Goal: Transaction & Acquisition: Purchase product/service

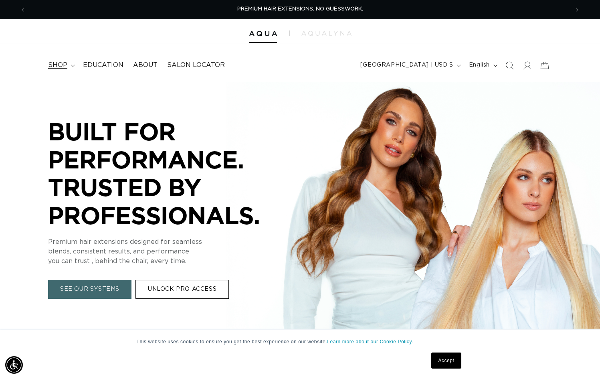
click at [73, 65] on icon at bounding box center [73, 66] width 4 height 2
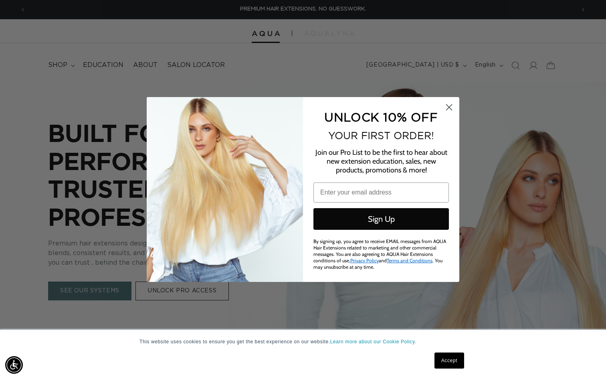
click at [452, 108] on circle "Close dialog" at bounding box center [449, 107] width 13 height 13
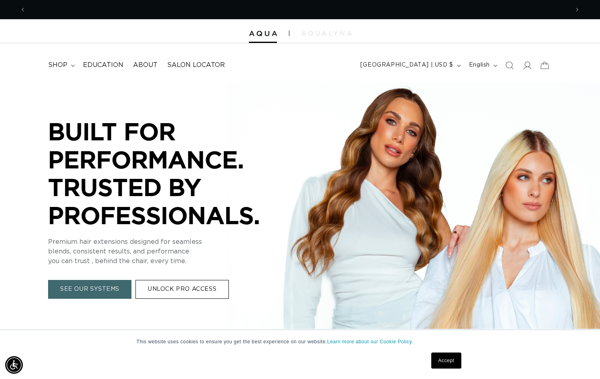
scroll to position [0, 543]
click at [75, 65] on summary "shop" at bounding box center [60, 65] width 35 height 18
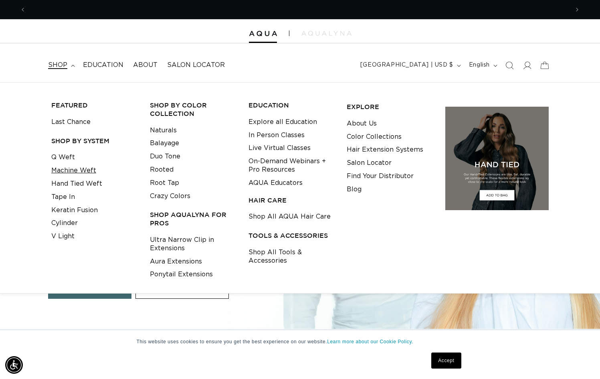
click at [74, 168] on link "Machine Weft" at bounding box center [73, 170] width 45 height 13
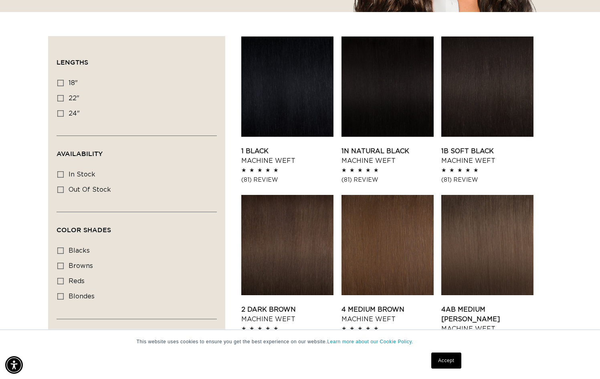
scroll to position [224, 0]
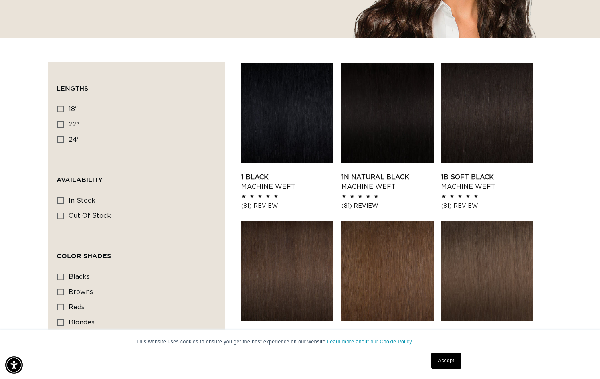
click at [446, 362] on link "Accept" at bounding box center [446, 360] width 30 height 16
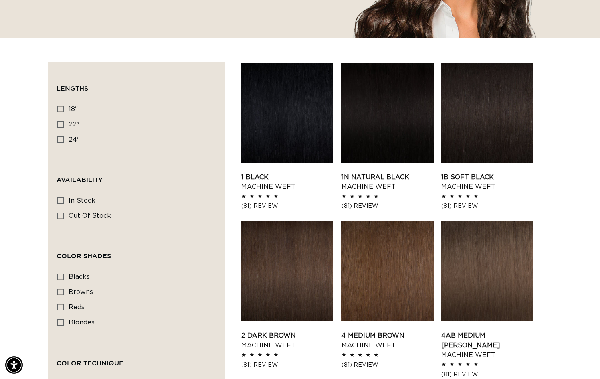
scroll to position [0, 1086]
click at [63, 123] on icon at bounding box center [60, 124] width 6 height 6
click at [63, 123] on input "22" 22" (33 products)" at bounding box center [60, 124] width 6 height 6
checkbox input "true"
click at [60, 278] on icon at bounding box center [60, 276] width 6 height 6
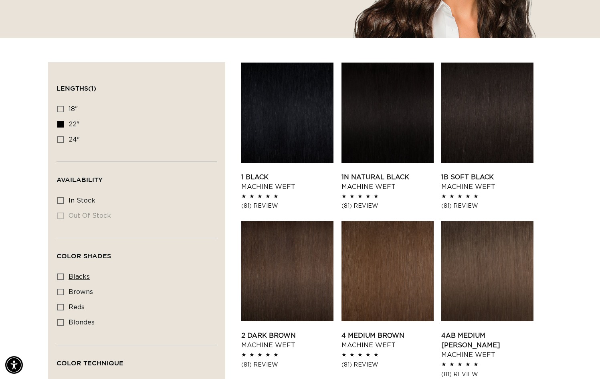
click at [60, 278] on input "blacks blacks (3 products)" at bounding box center [60, 276] width 6 height 6
checkbox input "true"
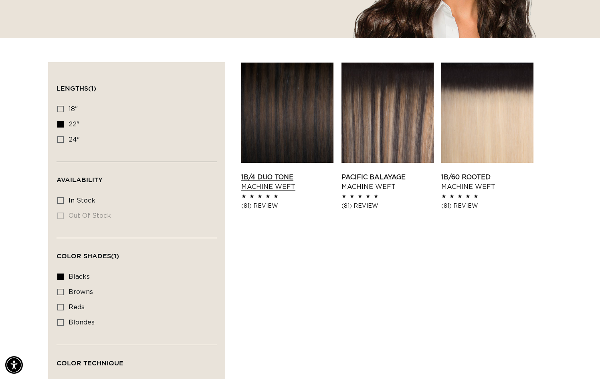
scroll to position [0, 1086]
click at [279, 172] on link "1B/4 Duo Tone Machine Weft" at bounding box center [287, 181] width 92 height 19
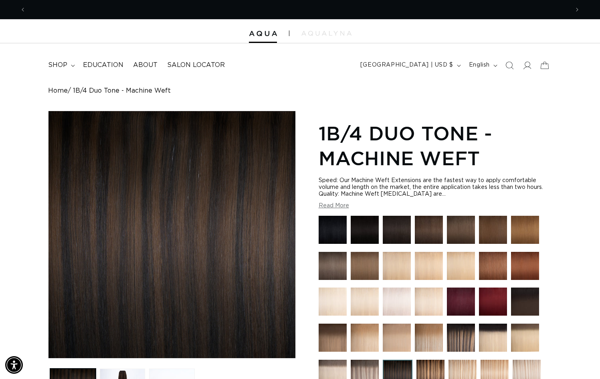
scroll to position [0, 1086]
click at [366, 232] on img at bounding box center [365, 230] width 28 height 28
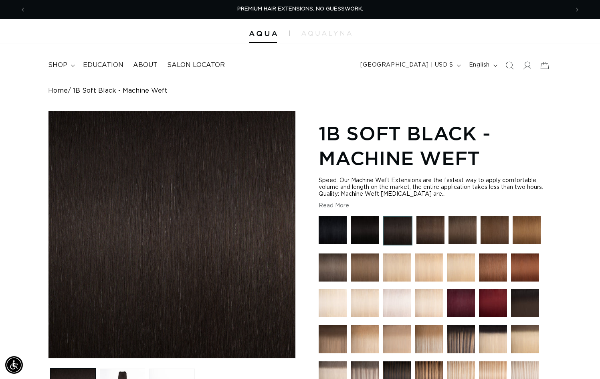
click at [340, 235] on img at bounding box center [333, 230] width 28 height 28
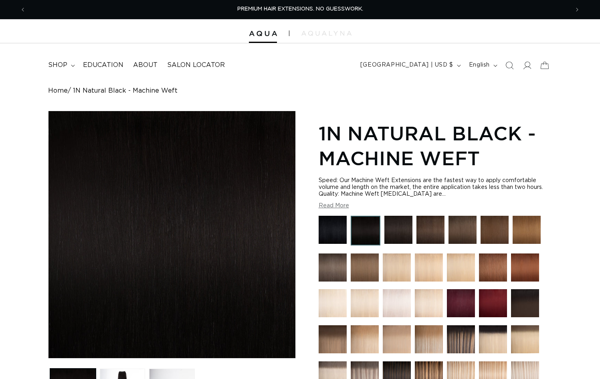
click at [396, 232] on img at bounding box center [398, 230] width 28 height 28
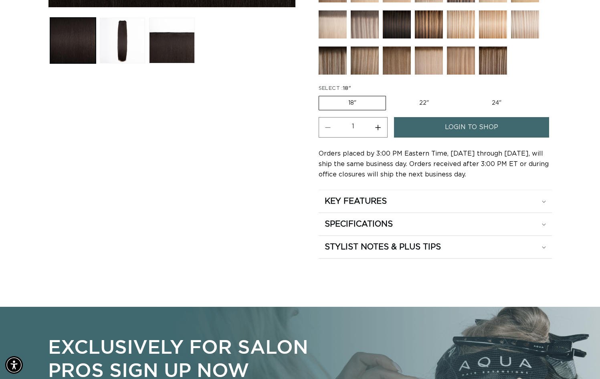
scroll to position [0, 543]
click at [428, 104] on label "22" Variant sold out or unavailable" at bounding box center [424, 103] width 68 height 14
click at [390, 95] on input "22" Variant sold out or unavailable" at bounding box center [390, 94] width 0 height 0
radio input "true"
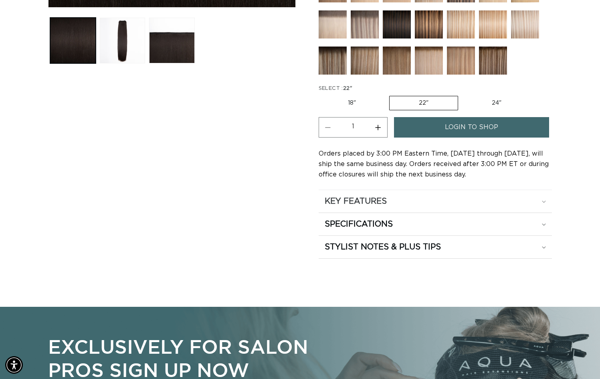
click at [544, 200] on div "KEY FEATURES" at bounding box center [435, 201] width 221 height 10
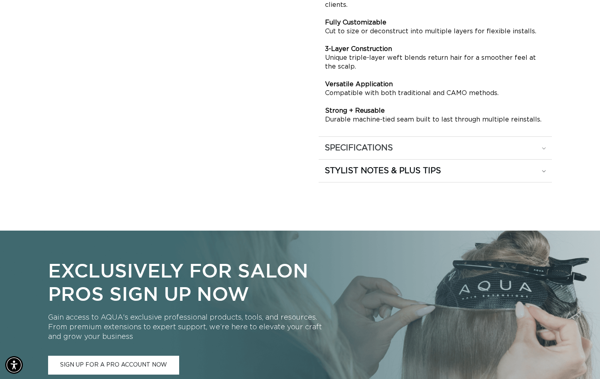
click at [546, 146] on div "SPECIFICATIONS" at bounding box center [435, 148] width 221 height 10
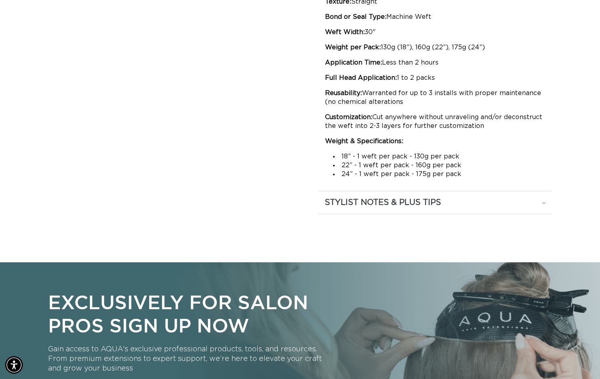
scroll to position [0, 543]
click at [543, 201] on div "STYLIST NOTES & PLUS TIPS" at bounding box center [435, 202] width 221 height 10
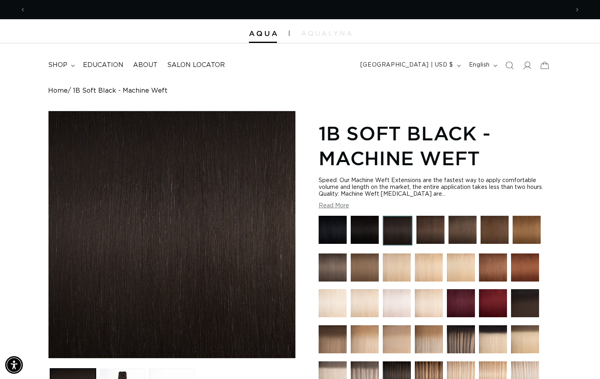
scroll to position [0, 0]
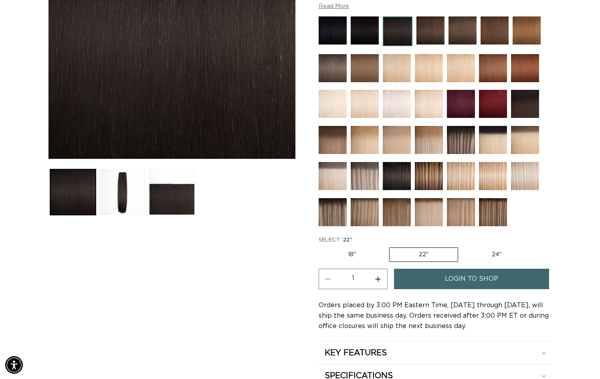
click at [454, 286] on span "login to shop" at bounding box center [471, 279] width 53 height 20
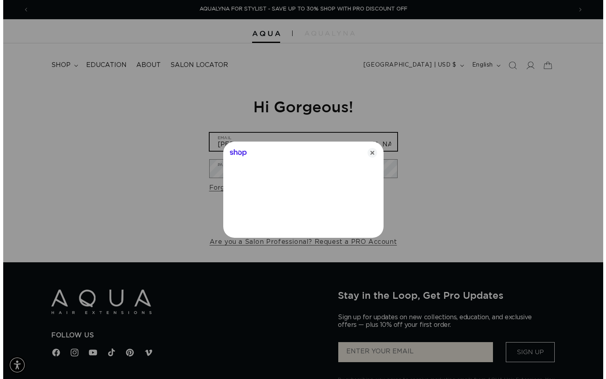
scroll to position [0, 1098]
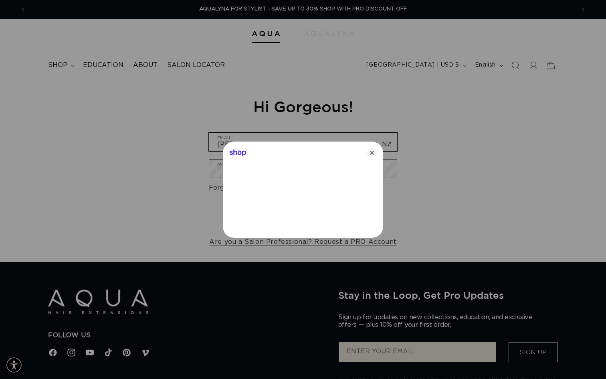
type input "[PERSON_NAME][EMAIL_ADDRESS][DOMAIN_NAME]"
click at [374, 154] on icon "Close" at bounding box center [372, 153] width 10 height 10
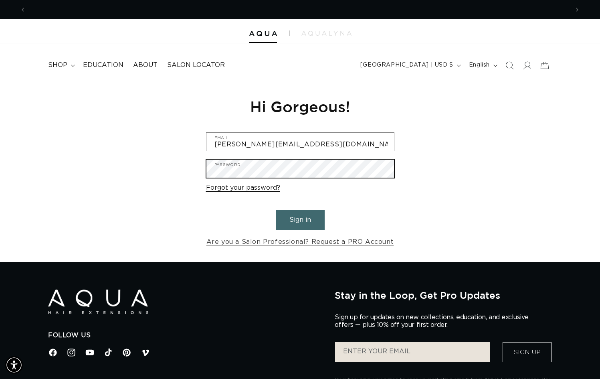
scroll to position [0, 1086]
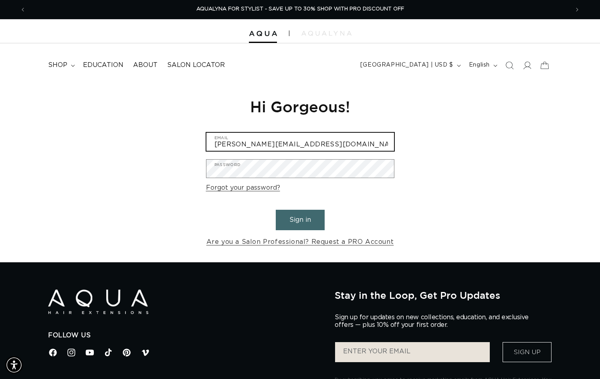
click at [329, 140] on input "[PERSON_NAME][EMAIL_ADDRESS][DOMAIN_NAME]" at bounding box center [300, 142] width 188 height 18
click at [300, 218] on button "Sign in" at bounding box center [300, 220] width 49 height 20
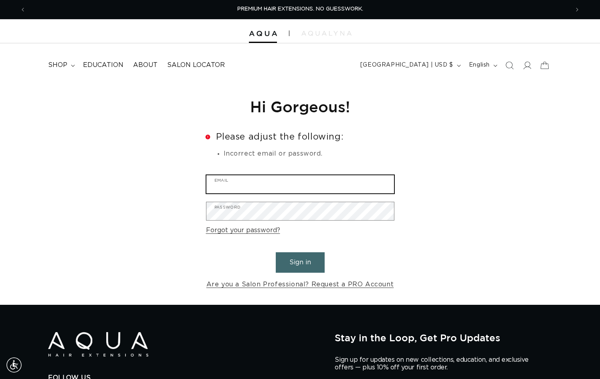
click at [299, 181] on input "Email" at bounding box center [300, 184] width 188 height 18
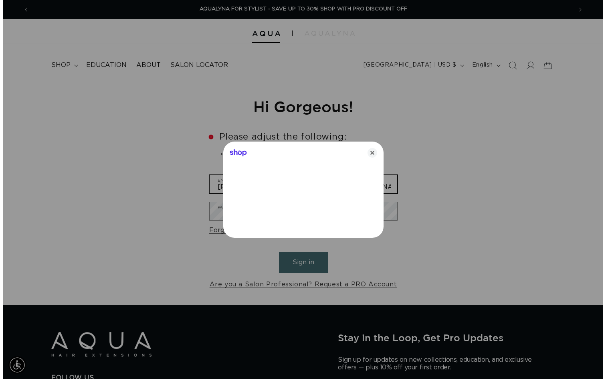
scroll to position [0, 1098]
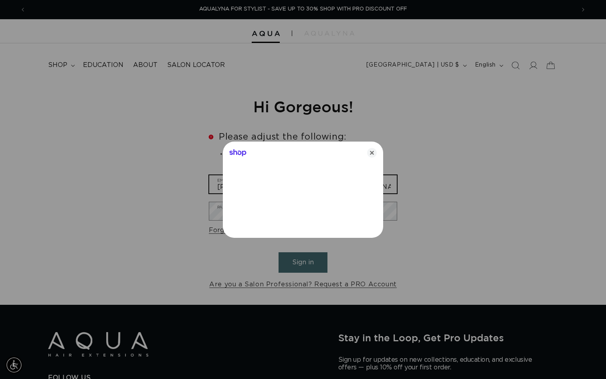
type input "consuela.regal@me.com"
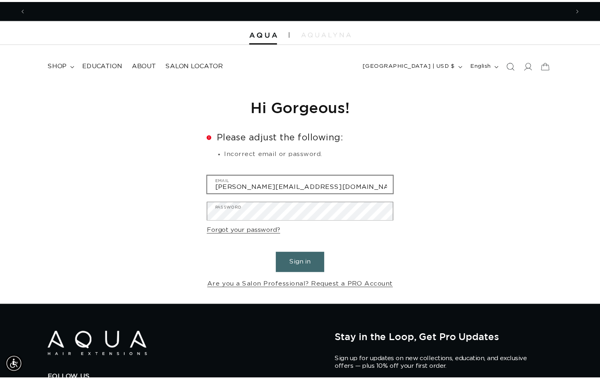
scroll to position [0, 0]
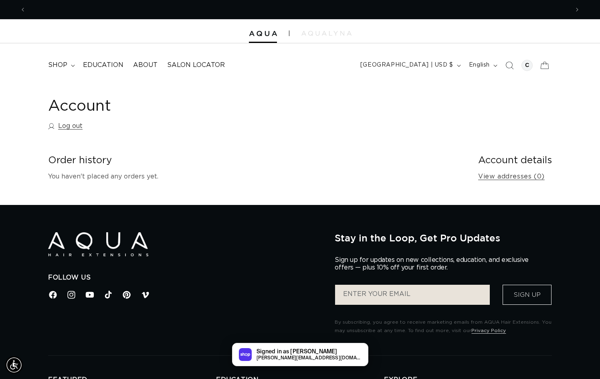
scroll to position [0, 543]
click at [63, 66] on span "shop" at bounding box center [57, 65] width 19 height 8
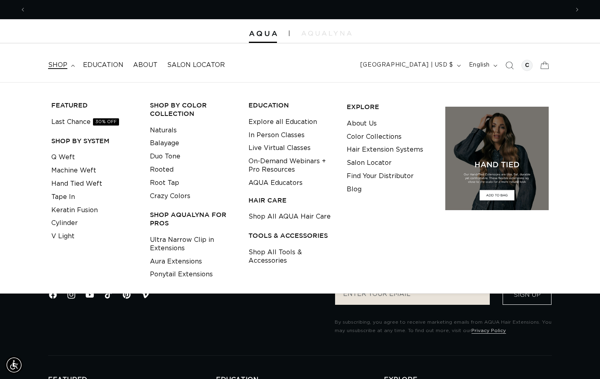
scroll to position [0, 1086]
click at [75, 170] on link "Machine Weft" at bounding box center [73, 170] width 45 height 13
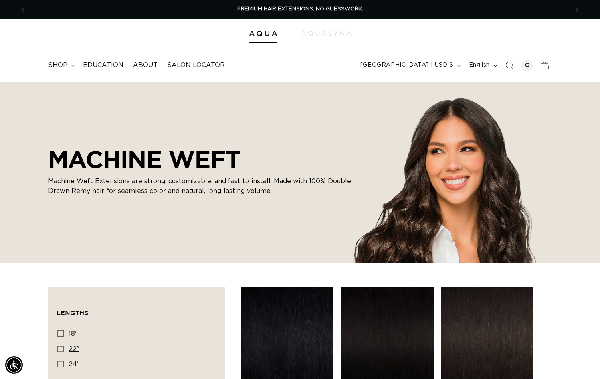
click at [61, 348] on icon at bounding box center [60, 349] width 6 height 6
click at [61, 348] on input "22" 22" (33 products)" at bounding box center [60, 349] width 6 height 6
checkbox input "true"
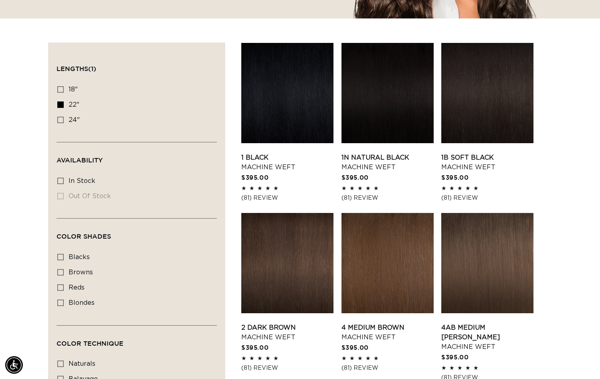
scroll to position [247, 0]
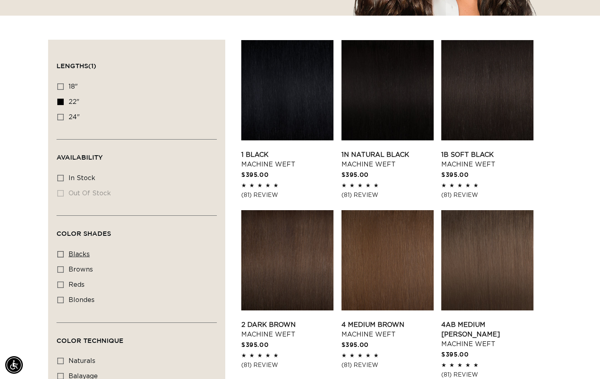
click at [62, 255] on icon at bounding box center [60, 254] width 6 height 6
click at [62, 255] on input "blacks blacks (3 products)" at bounding box center [60, 254] width 6 height 6
checkbox input "true"
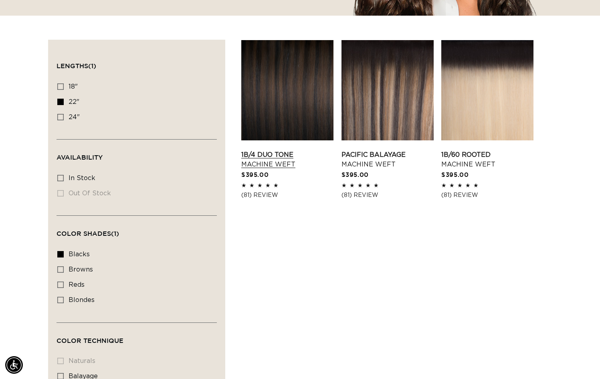
scroll to position [0, 543]
click at [279, 164] on link "1B/4 Duo Tone Machine Weft" at bounding box center [287, 159] width 92 height 19
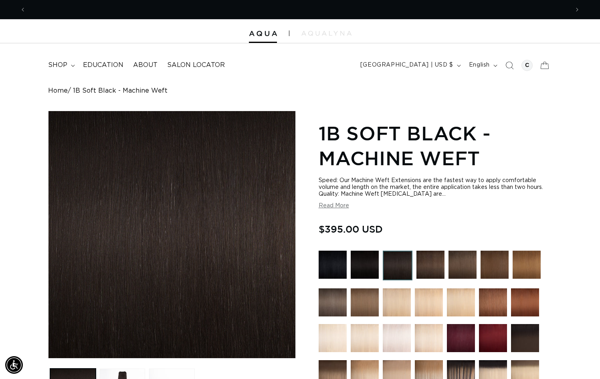
scroll to position [0, 543]
click at [331, 270] on img at bounding box center [333, 265] width 28 height 28
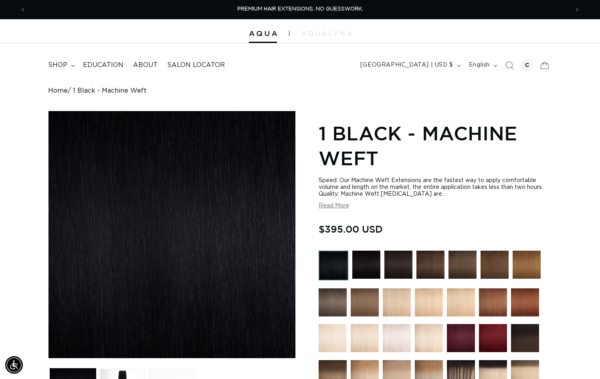
click at [365, 268] on img at bounding box center [366, 265] width 28 height 28
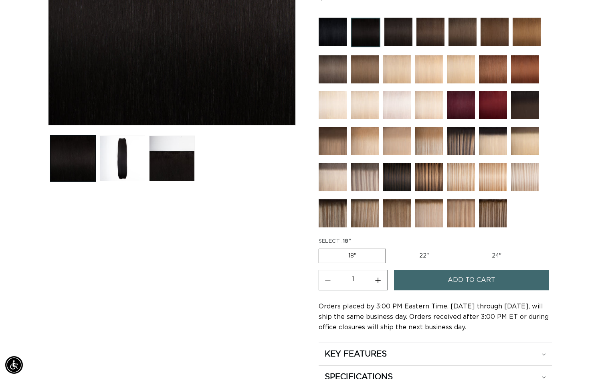
scroll to position [0, 543]
click at [422, 255] on label "22" Variant sold out or unavailable" at bounding box center [424, 256] width 68 height 14
click at [390, 247] on input "22" Variant sold out or unavailable" at bounding box center [390, 247] width 0 height 0
radio input "true"
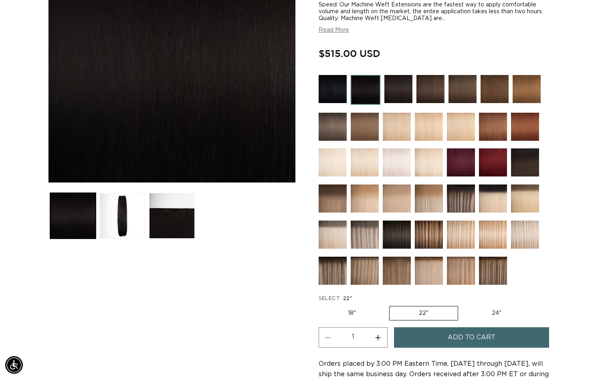
scroll to position [0, 543]
click at [338, 90] on img at bounding box center [333, 89] width 28 height 28
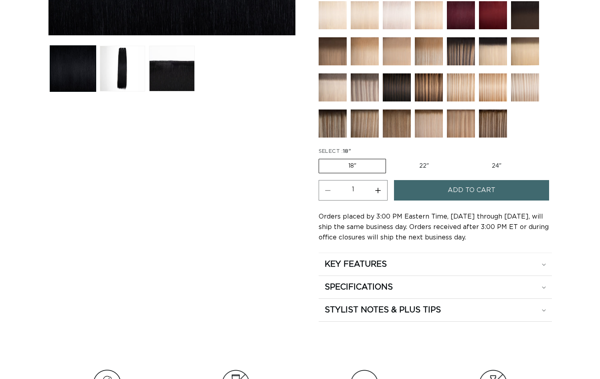
scroll to position [326, 0]
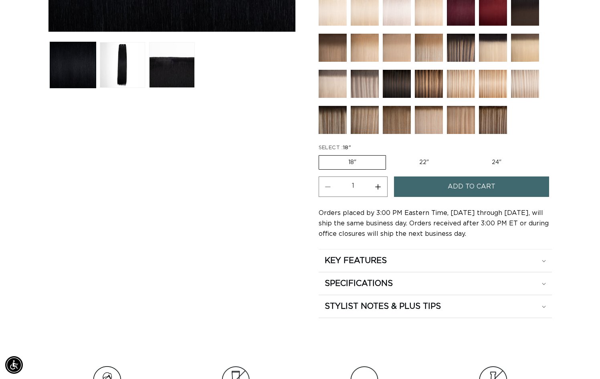
click at [421, 169] on fieldset "SELECT : 18" 18" Variant sold out or unavailable 22" Variant sold out or unavai…" at bounding box center [426, 157] width 214 height 27
click at [429, 158] on label "22" Variant sold out or unavailable" at bounding box center [424, 163] width 68 height 14
click at [390, 154] on input "22" Variant sold out or unavailable" at bounding box center [390, 154] width 0 height 0
radio input "true"
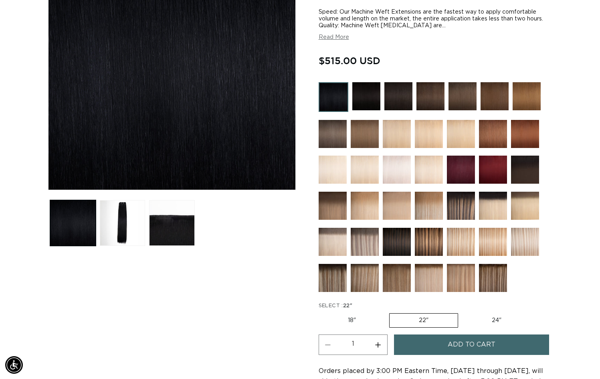
scroll to position [0, 1086]
click at [113, 213] on button "Load image 2 in gallery view" at bounding box center [123, 223] width 46 height 46
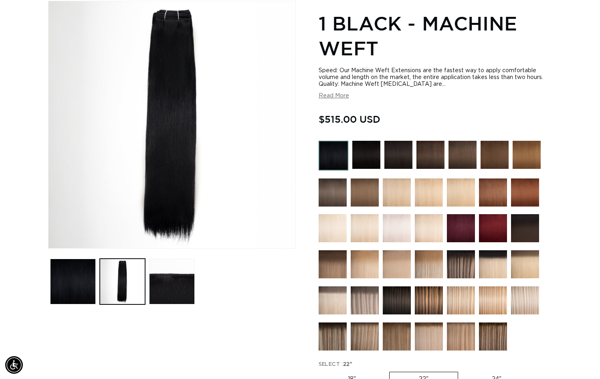
click at [401, 153] on img at bounding box center [398, 155] width 28 height 28
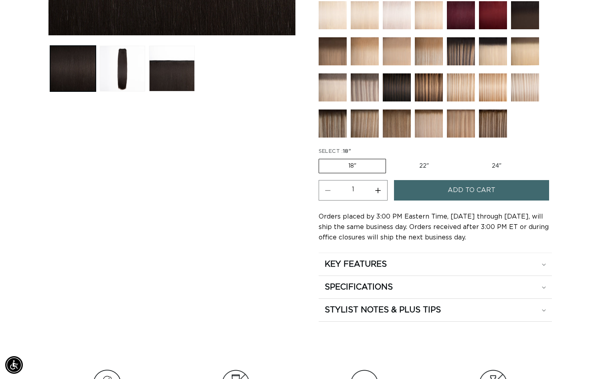
scroll to position [358, 0]
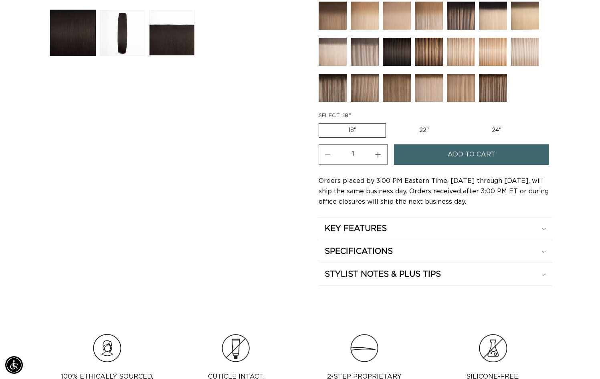
click at [483, 129] on label "24" Variant sold out or unavailable" at bounding box center [497, 130] width 68 height 14
click at [463, 122] on input "24" Variant sold out or unavailable" at bounding box center [462, 121] width 0 height 0
radio input "true"
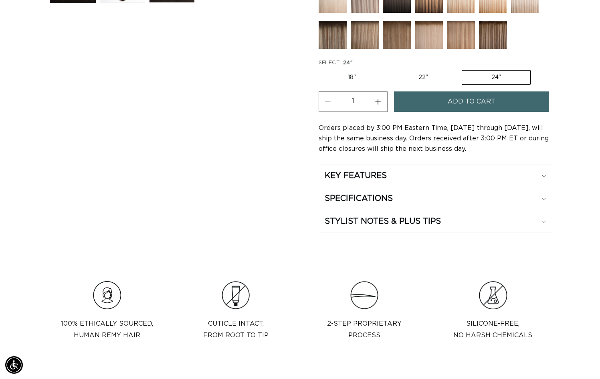
scroll to position [356, 0]
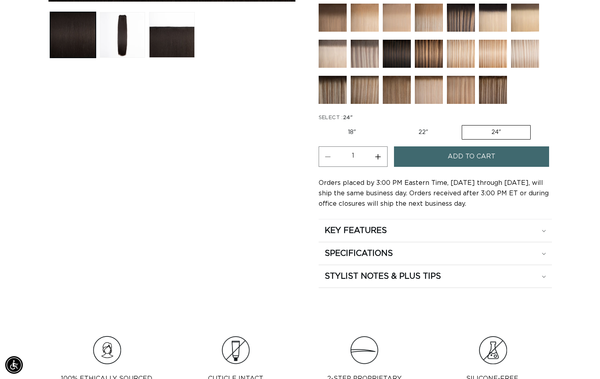
click at [420, 136] on label "22" Variant sold out or unavailable" at bounding box center [423, 132] width 68 height 14
click at [390, 124] on input "22" Variant sold out or unavailable" at bounding box center [389, 123] width 0 height 0
radio input "true"
click at [544, 275] on div "STYLIST NOTES & PLUS TIPS" at bounding box center [435, 276] width 221 height 10
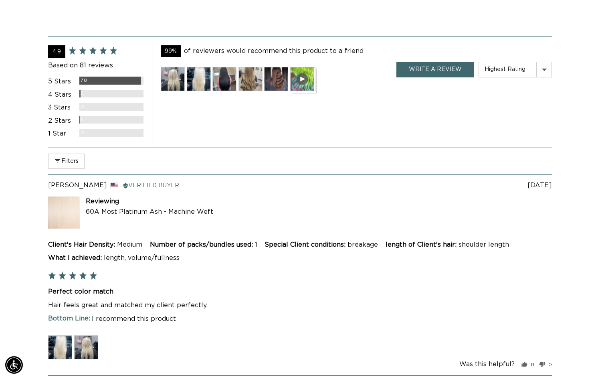
click at [226, 71] on img at bounding box center [224, 79] width 24 height 24
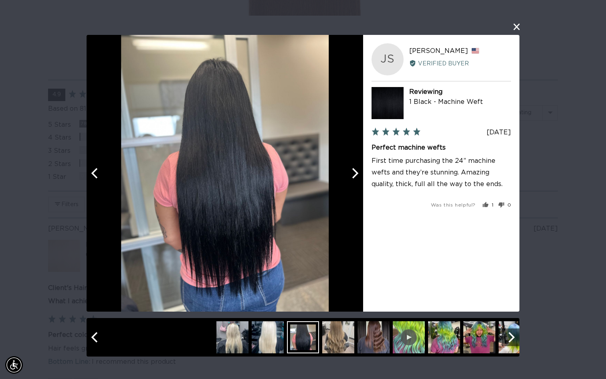
scroll to position [0, 1098]
click at [356, 175] on icon "Next" at bounding box center [355, 173] width 6 height 10
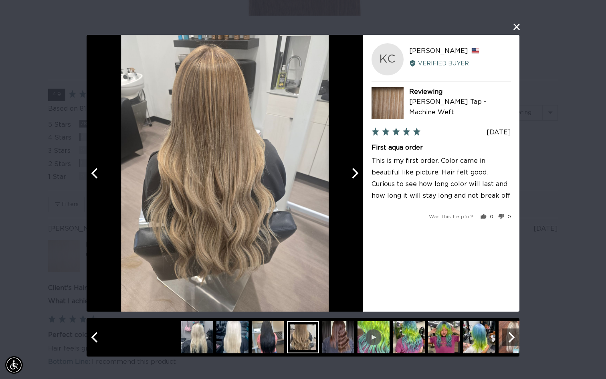
scroll to position [0, 549]
click at [356, 175] on icon "Next" at bounding box center [355, 173] width 6 height 10
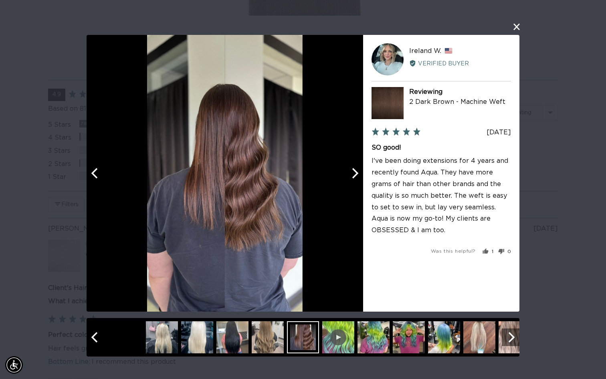
click at [94, 177] on icon "Previous" at bounding box center [95, 173] width 10 height 10
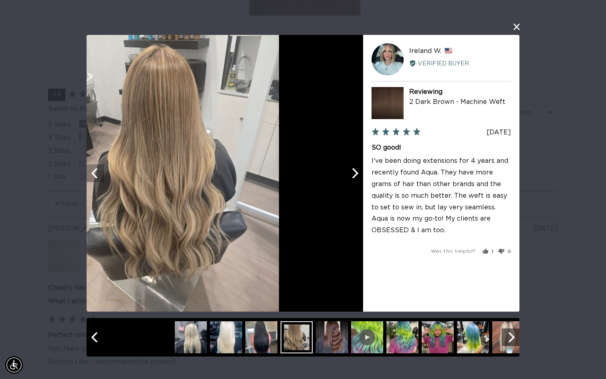
click at [94, 177] on icon "Previous" at bounding box center [95, 173] width 10 height 10
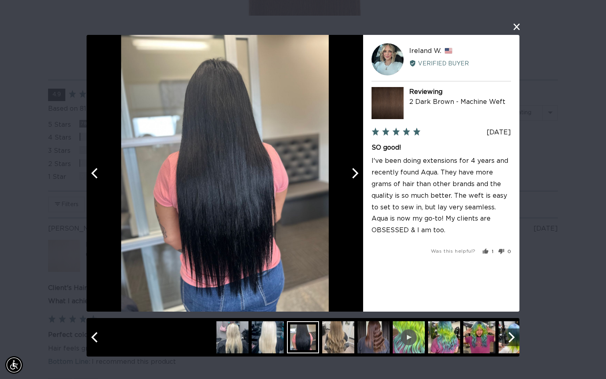
scroll to position [0, 0]
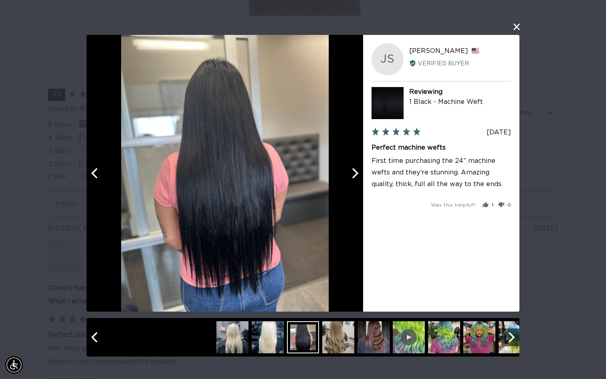
click at [94, 177] on icon "Previous" at bounding box center [95, 173] width 10 height 10
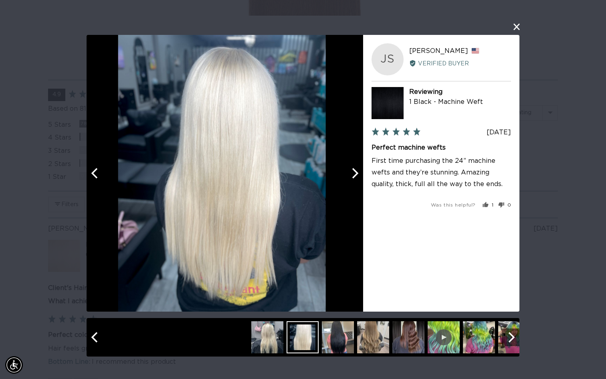
click at [94, 177] on icon "Previous" at bounding box center [95, 173] width 10 height 10
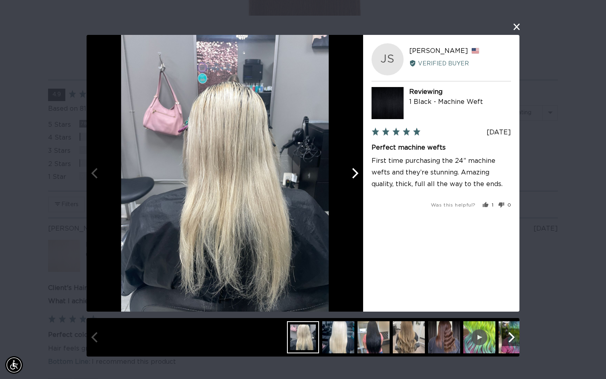
click at [94, 177] on div at bounding box center [225, 173] width 277 height 277
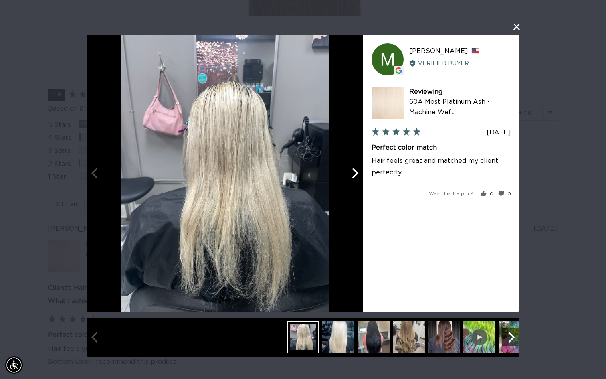
scroll to position [0, 1098]
click at [356, 176] on icon "Next" at bounding box center [355, 173] width 6 height 10
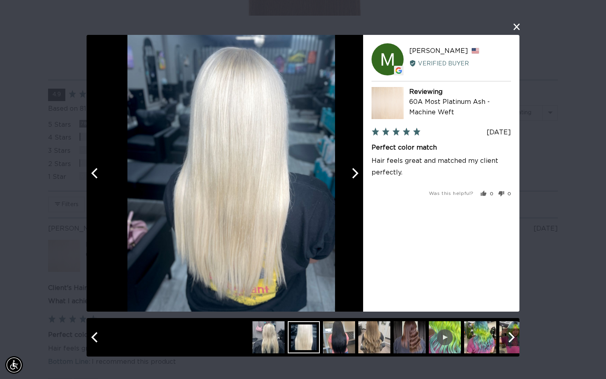
scroll to position [0, 0]
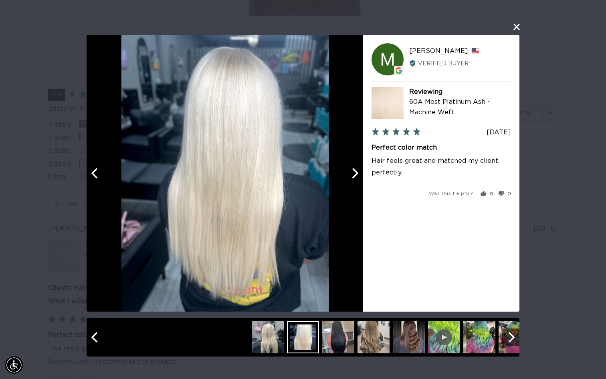
click at [356, 176] on icon "Next" at bounding box center [355, 173] width 6 height 10
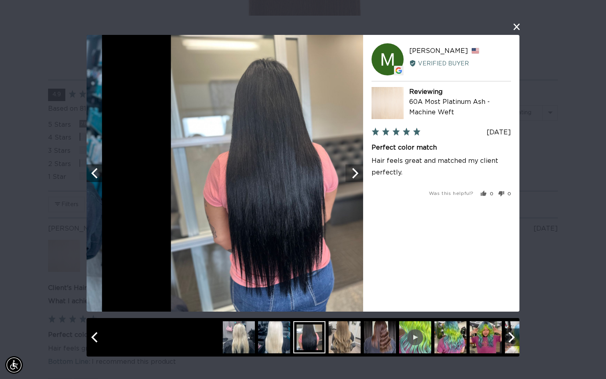
click at [356, 176] on icon "Next" at bounding box center [355, 173] width 6 height 10
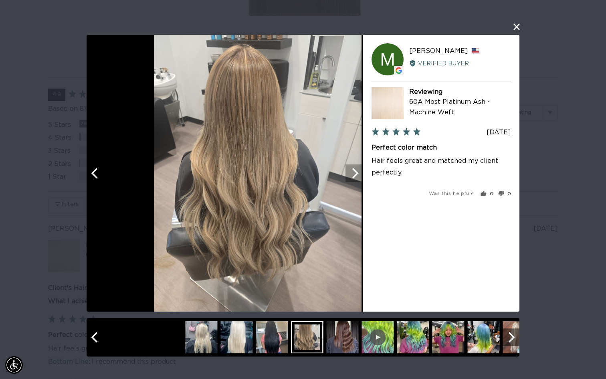
click at [356, 176] on icon "Next" at bounding box center [355, 173] width 6 height 10
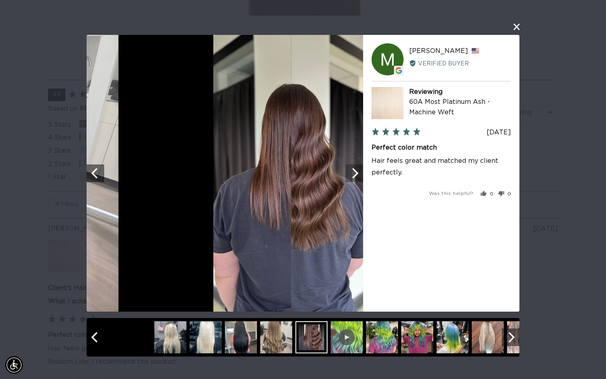
scroll to position [0, 549]
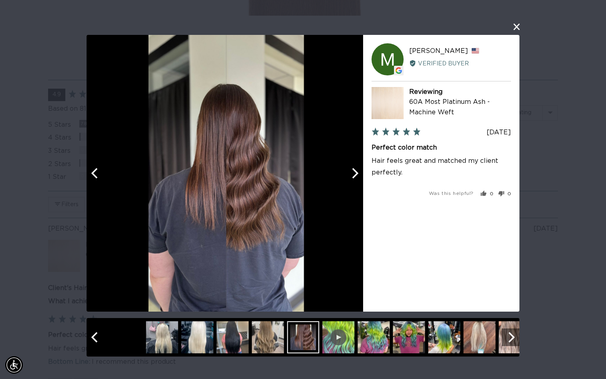
click at [356, 174] on icon "Next" at bounding box center [354, 173] width 10 height 10
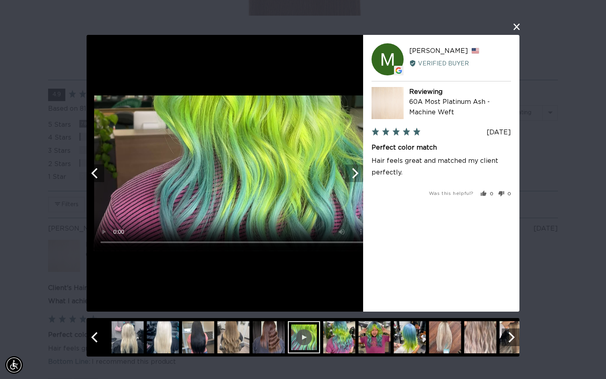
click at [356, 174] on icon "Next" at bounding box center [354, 173] width 10 height 10
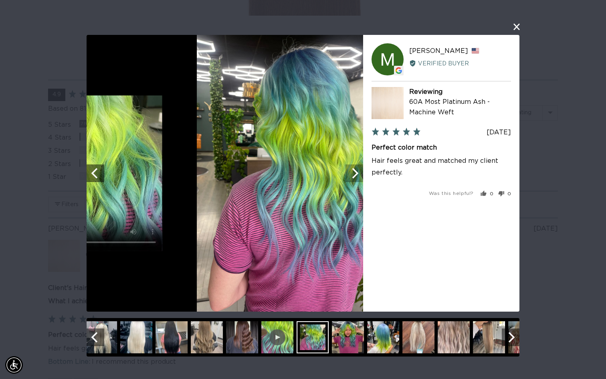
scroll to position [0, 1098]
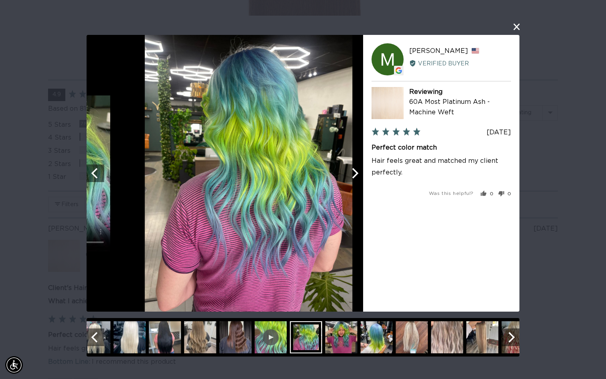
click at [356, 174] on icon "Next" at bounding box center [354, 173] width 10 height 10
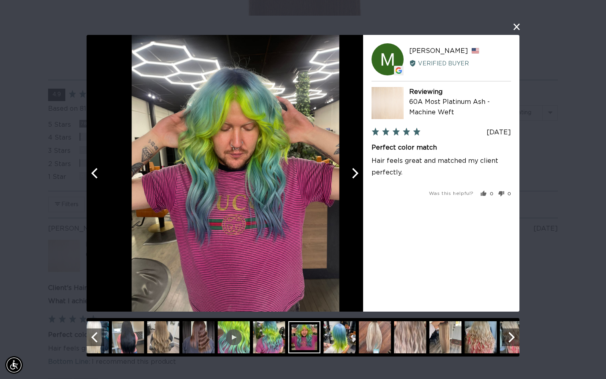
click at [356, 174] on icon "Next" at bounding box center [354, 173] width 10 height 10
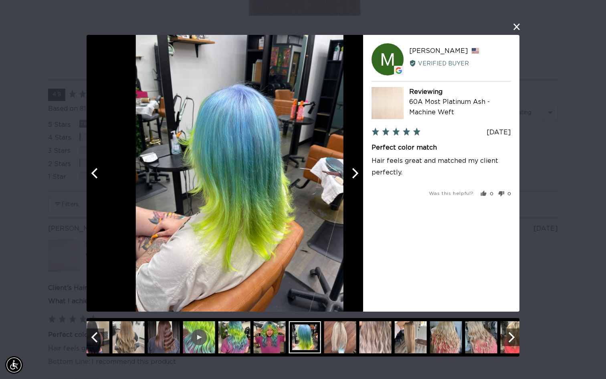
click at [356, 174] on icon "Next" at bounding box center [354, 173] width 10 height 10
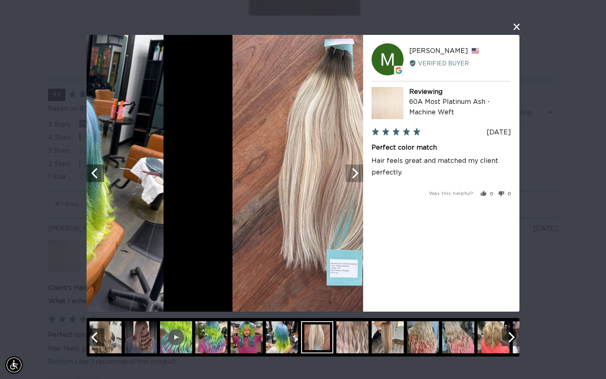
scroll to position [0, 0]
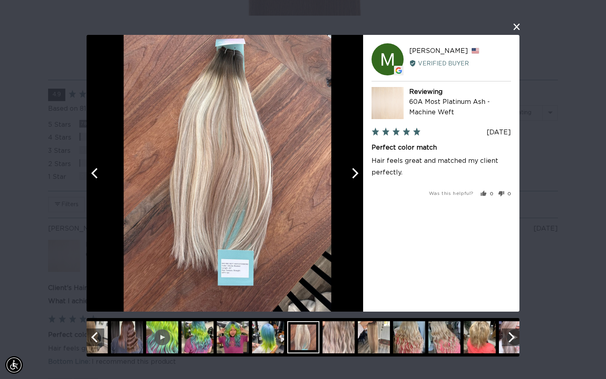
click at [356, 174] on icon "Next" at bounding box center [354, 173] width 10 height 10
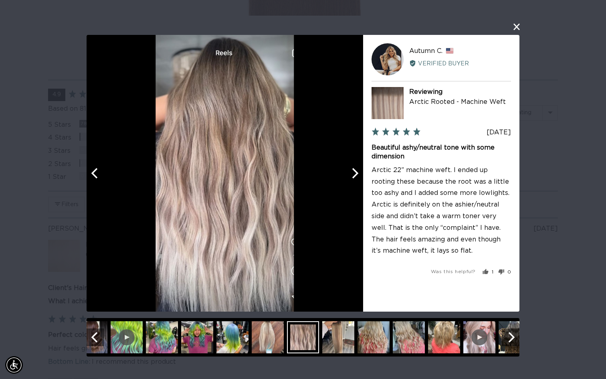
scroll to position [0, 549]
click at [356, 174] on icon "Next" at bounding box center [354, 173] width 10 height 10
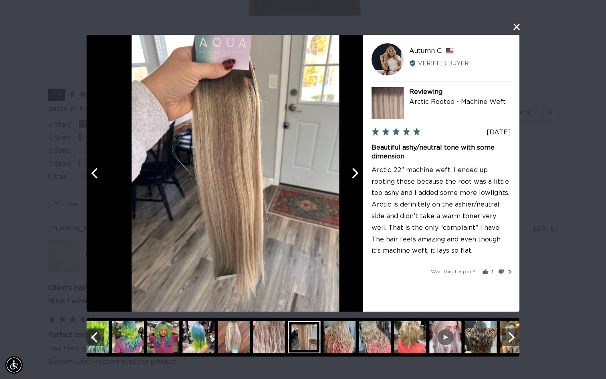
click at [356, 174] on icon "Next" at bounding box center [354, 173] width 10 height 10
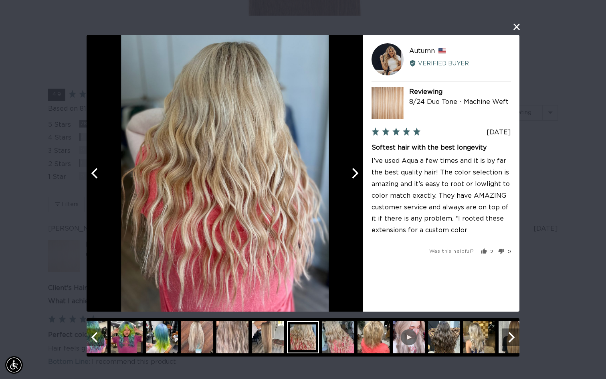
scroll to position [0, 0]
click at [95, 176] on icon "Previous" at bounding box center [94, 173] width 6 height 10
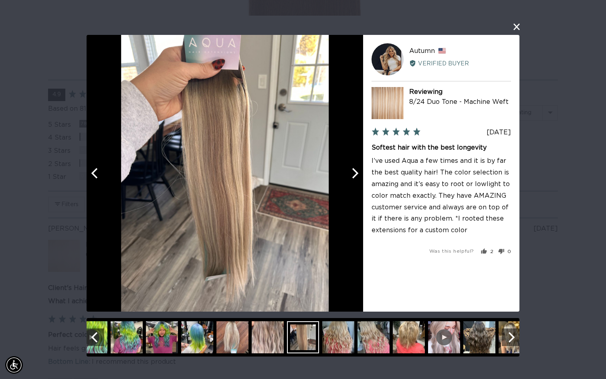
scroll to position [0, 549]
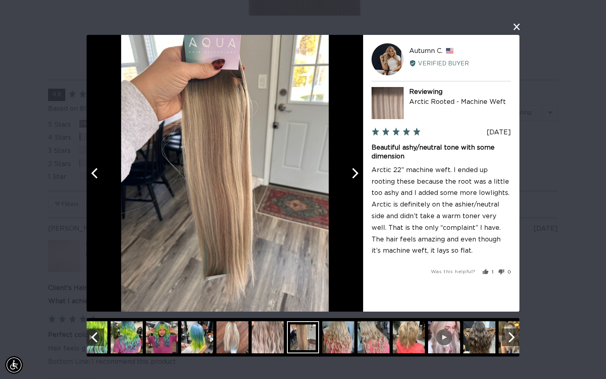
click at [95, 176] on icon "Previous" at bounding box center [94, 173] width 6 height 10
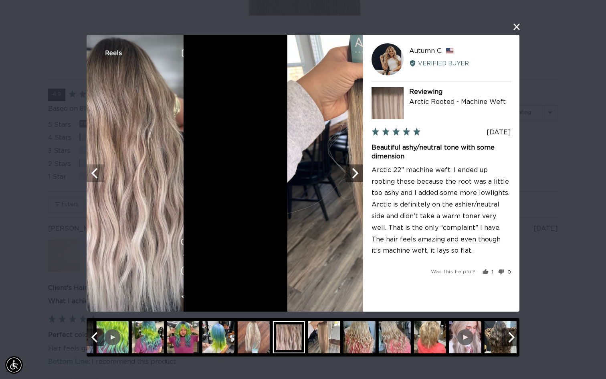
scroll to position [0, 1098]
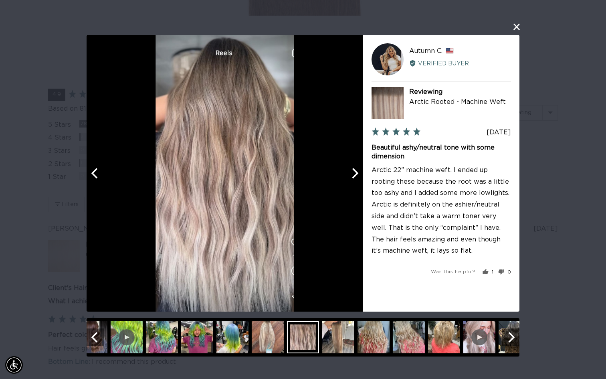
click at [515, 28] on button "close this modal window" at bounding box center [517, 27] width 10 height 10
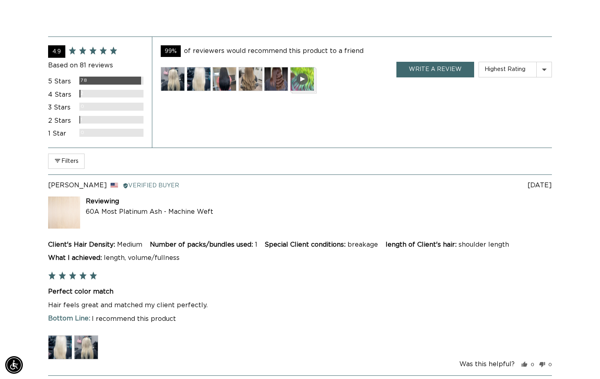
scroll to position [0, 543]
select select "has_media desc"
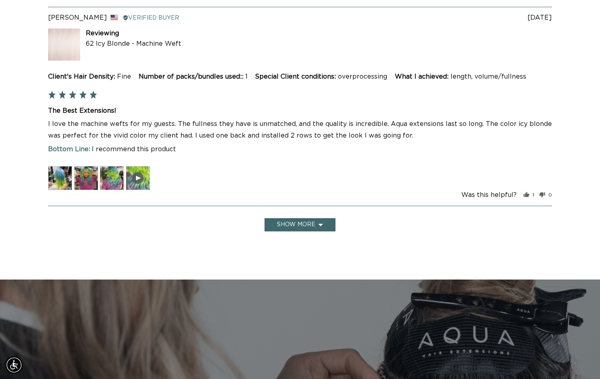
scroll to position [2549, 0]
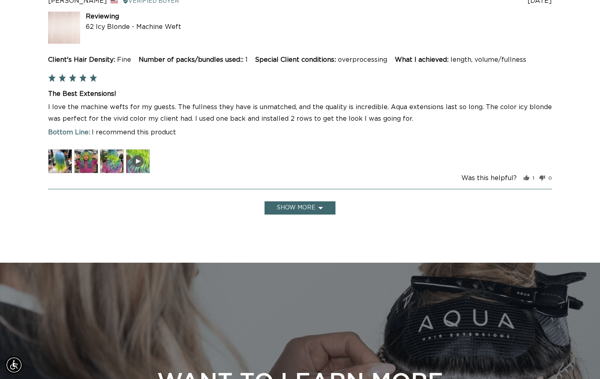
click at [310, 201] on button "Show more" at bounding box center [300, 207] width 71 height 13
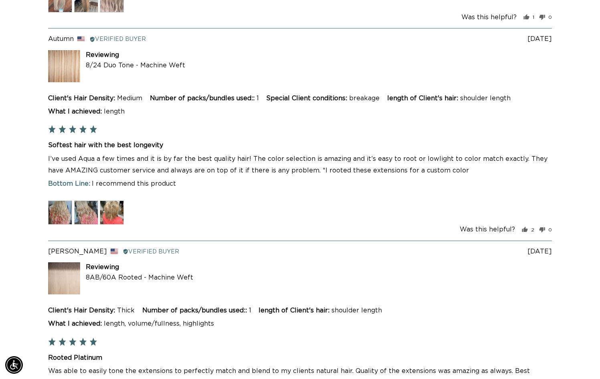
scroll to position [0, 0]
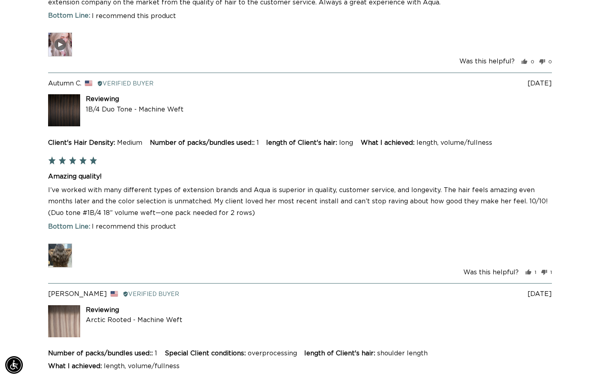
click at [61, 243] on img at bounding box center [60, 255] width 24 height 24
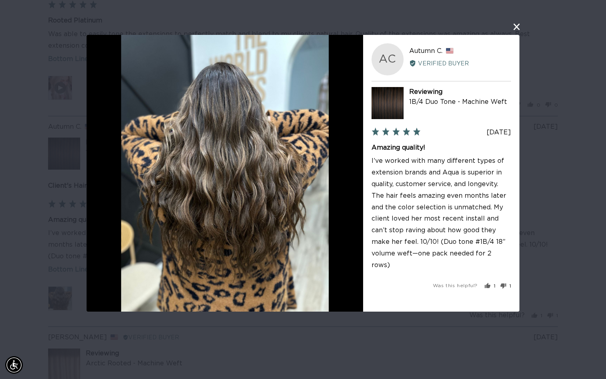
click at [517, 28] on button "close this modal window" at bounding box center [517, 27] width 10 height 10
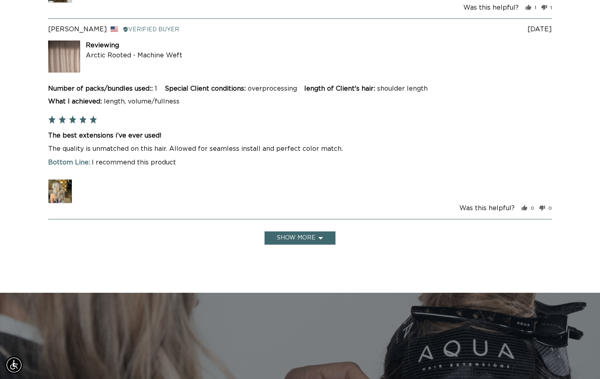
click at [309, 231] on button "Show more" at bounding box center [300, 237] width 71 height 13
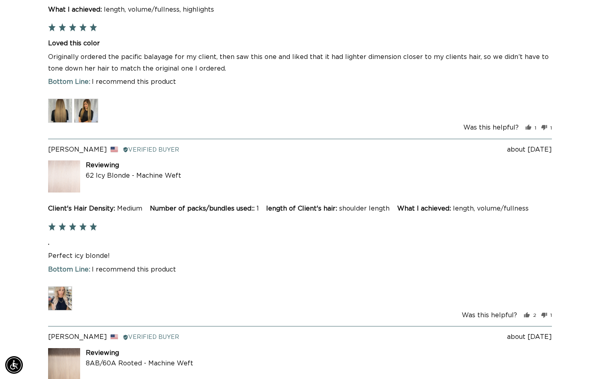
click at [56, 99] on img at bounding box center [60, 111] width 24 height 24
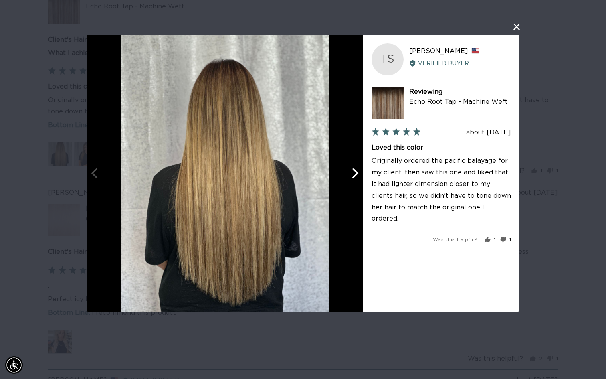
click at [355, 177] on icon "Next" at bounding box center [354, 173] width 10 height 10
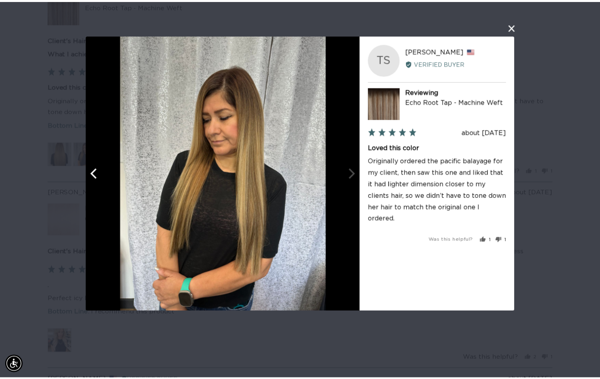
scroll to position [0, 549]
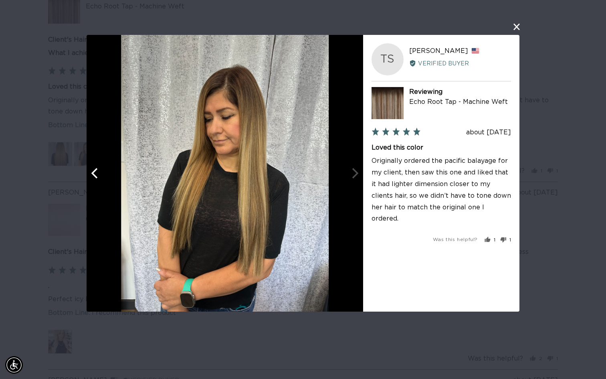
click at [517, 29] on button "close this modal window" at bounding box center [517, 27] width 10 height 10
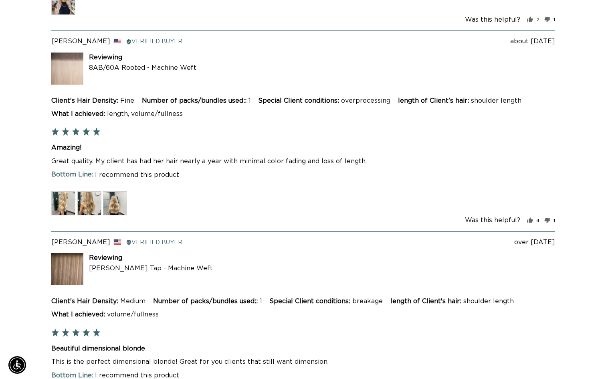
scroll to position [0, 0]
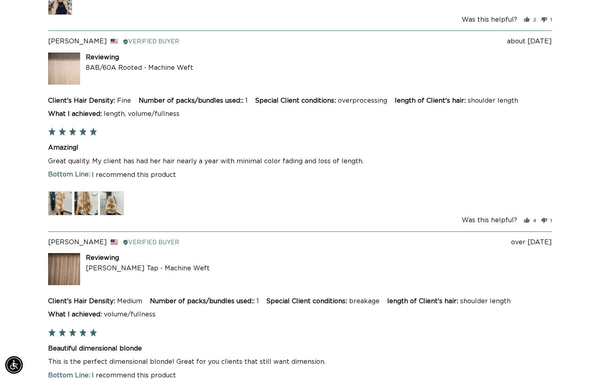
click at [61, 191] on img at bounding box center [60, 203] width 24 height 24
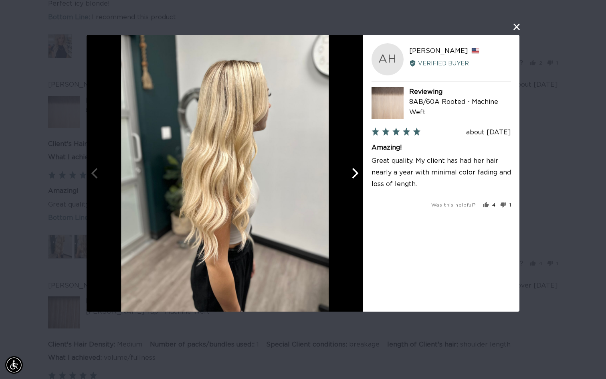
scroll to position [0, 1098]
click at [358, 174] on icon "Next" at bounding box center [355, 173] width 6 height 10
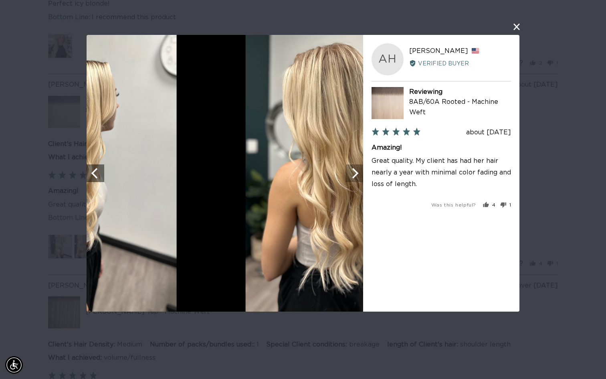
scroll to position [0, 0]
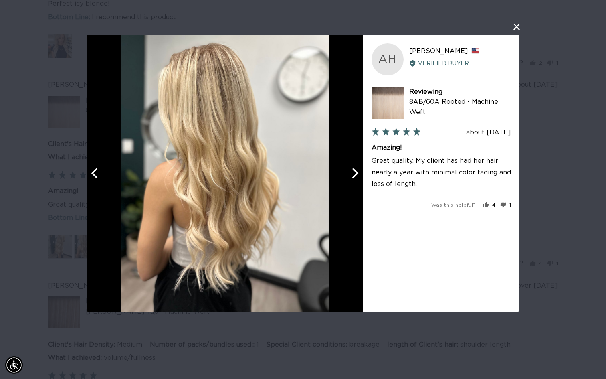
click at [358, 174] on icon "Next" at bounding box center [355, 173] width 6 height 10
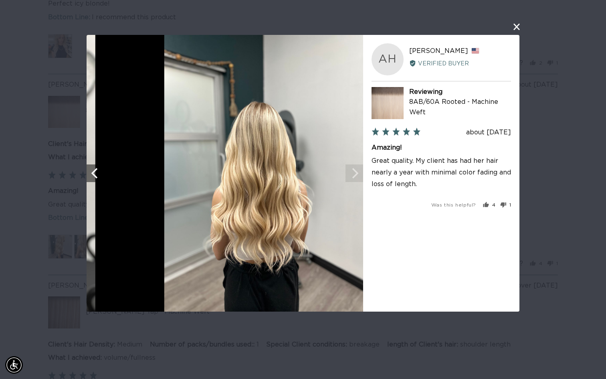
scroll to position [0, 549]
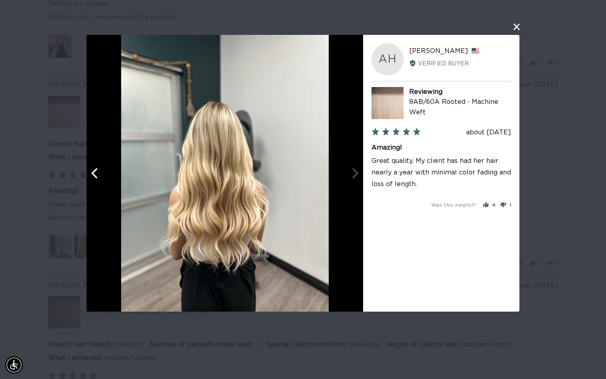
click at [358, 174] on div at bounding box center [225, 173] width 277 height 277
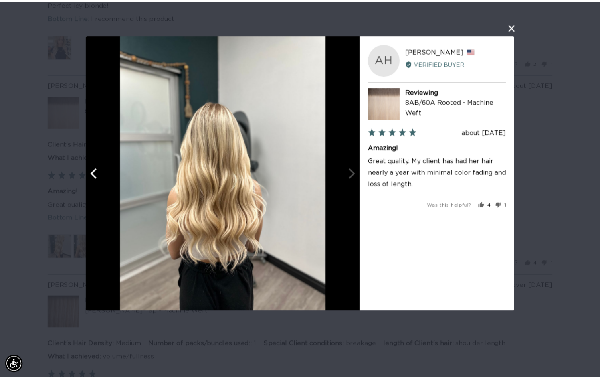
scroll to position [0, 1098]
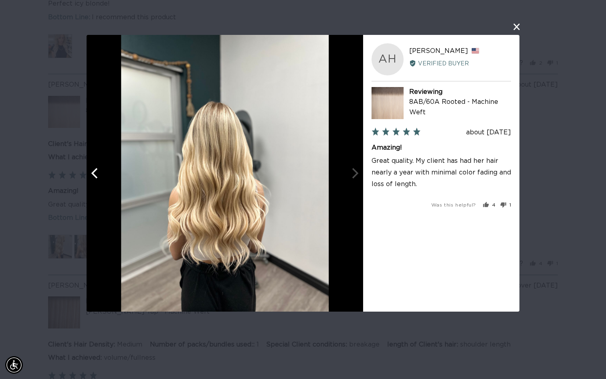
click at [517, 25] on button "close this modal window" at bounding box center [517, 27] width 10 height 10
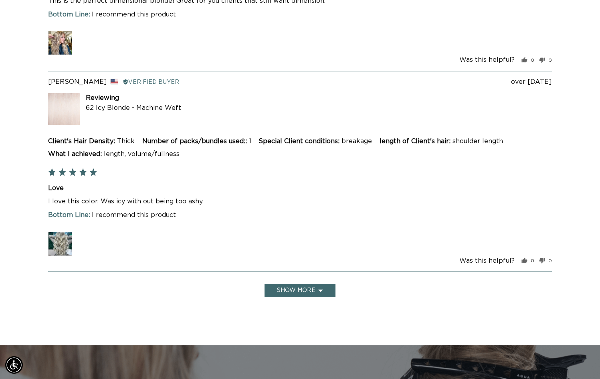
scroll to position [0, 1086]
click at [321, 284] on button "Show more" at bounding box center [300, 290] width 71 height 13
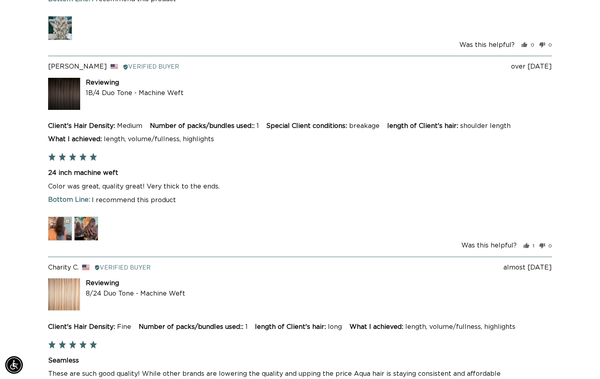
scroll to position [4736, 0]
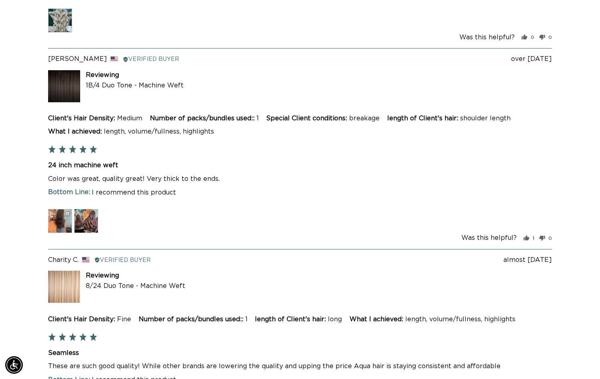
click at [58, 209] on img at bounding box center [60, 221] width 24 height 24
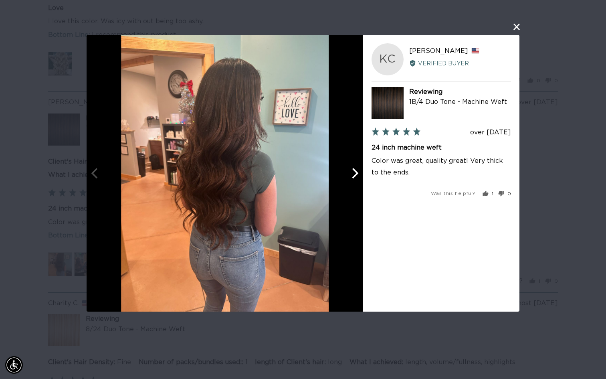
scroll to position [0, 0]
click at [357, 174] on icon "Next" at bounding box center [355, 173] width 6 height 10
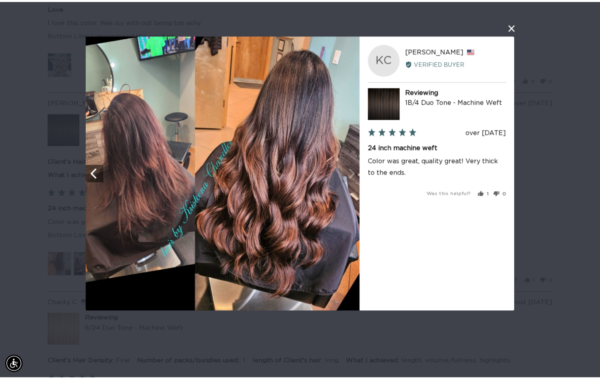
scroll to position [0, 1098]
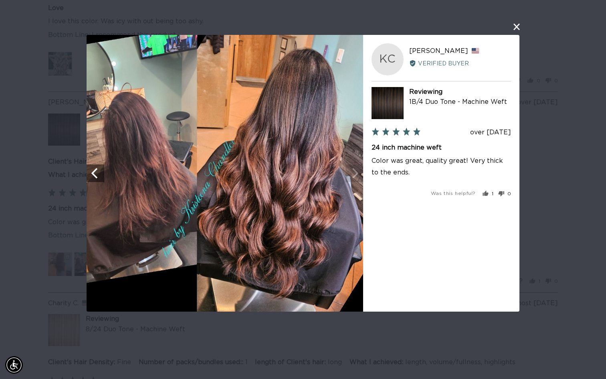
click at [516, 27] on button "close this modal window" at bounding box center [517, 27] width 10 height 10
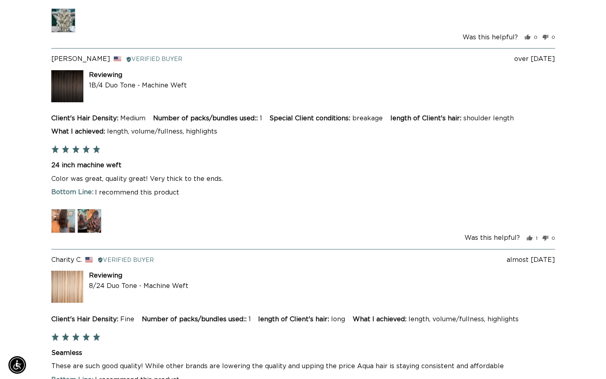
scroll to position [0, 1086]
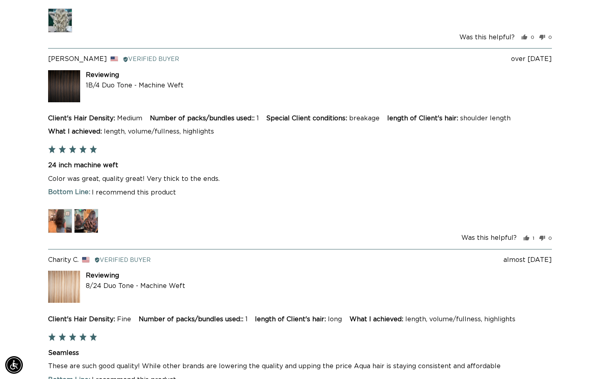
click at [93, 209] on img at bounding box center [86, 221] width 24 height 24
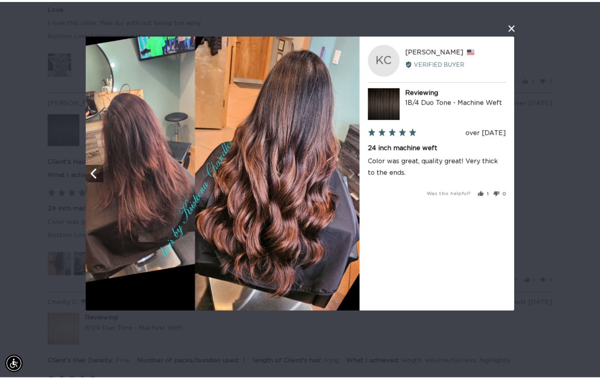
scroll to position [0, 549]
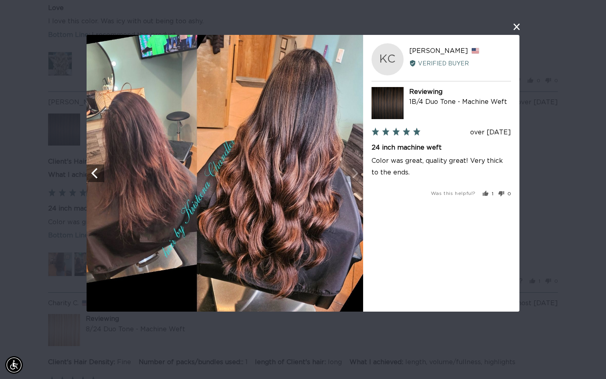
click at [516, 28] on button "close this modal window" at bounding box center [517, 27] width 10 height 10
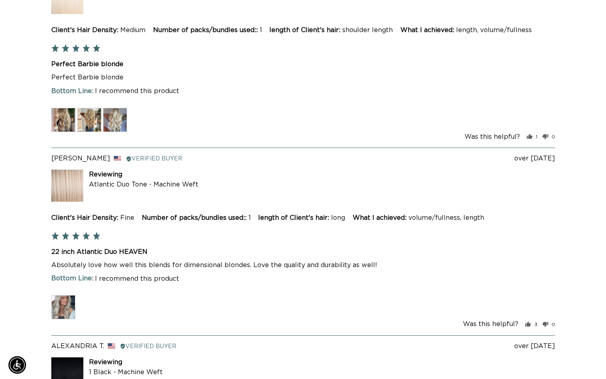
scroll to position [0, 0]
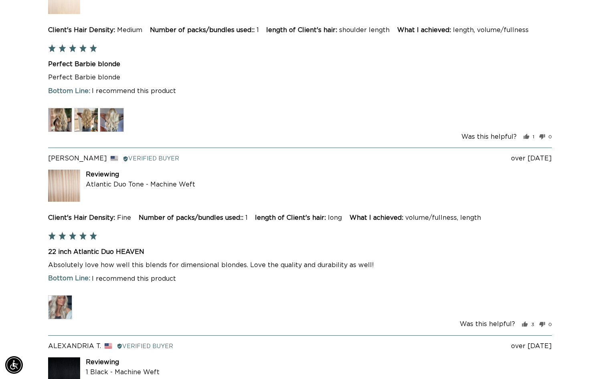
click at [60, 295] on img at bounding box center [60, 307] width 24 height 24
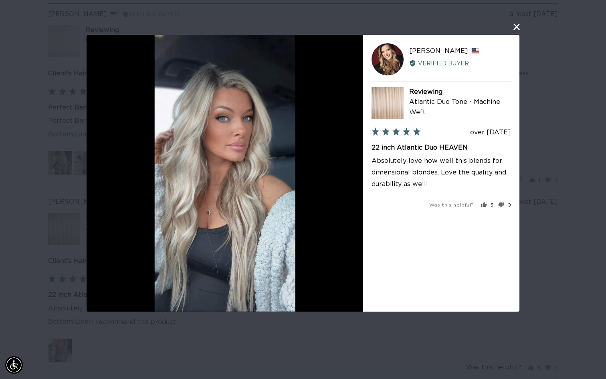
scroll to position [0, 1098]
click at [516, 28] on button "close this modal window" at bounding box center [517, 27] width 10 height 10
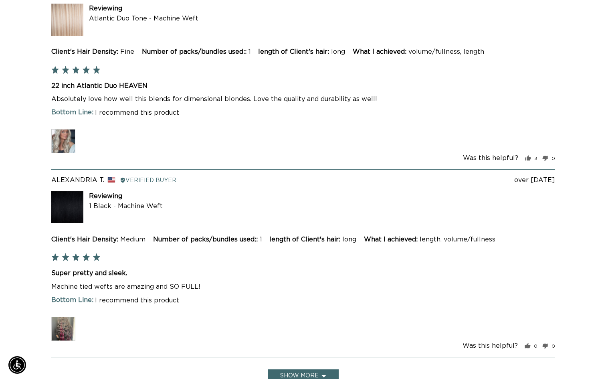
scroll to position [0, 1086]
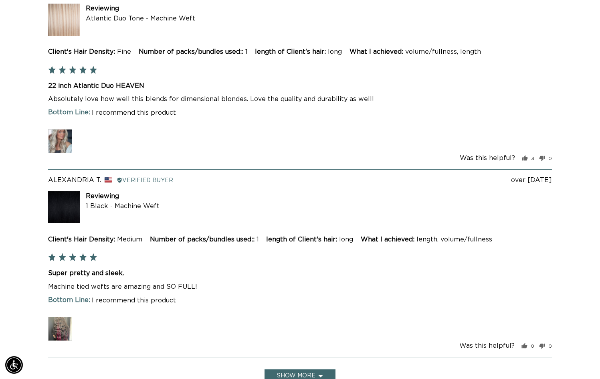
click at [61, 317] on img at bounding box center [60, 329] width 24 height 24
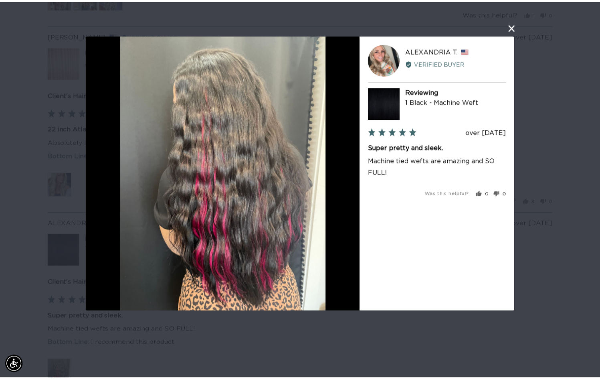
scroll to position [0, 549]
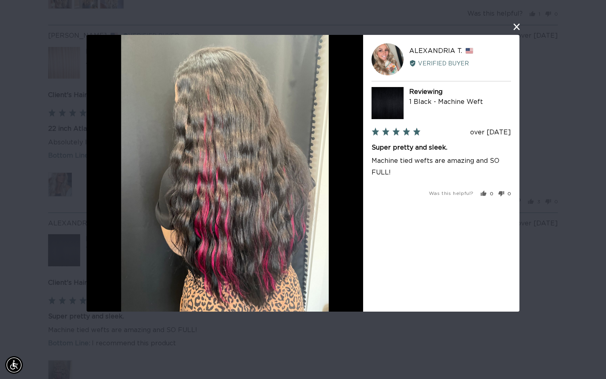
click at [517, 26] on button "close this modal window" at bounding box center [517, 27] width 10 height 10
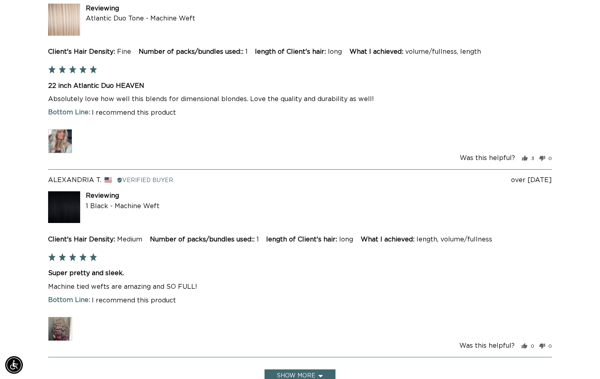
click at [315, 369] on button "Show more" at bounding box center [300, 375] width 71 height 13
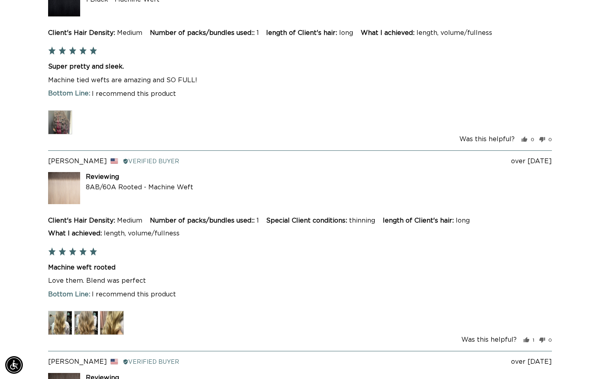
scroll to position [0, 0]
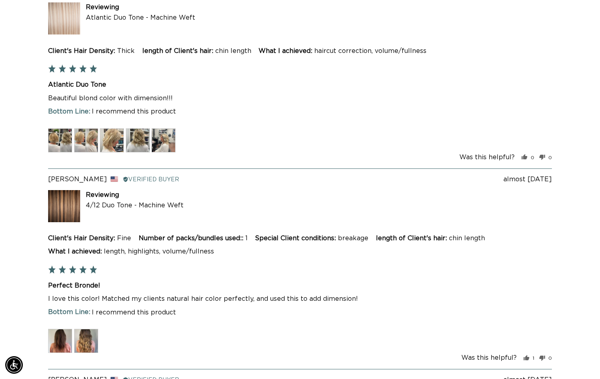
click at [61, 329] on img at bounding box center [60, 341] width 24 height 24
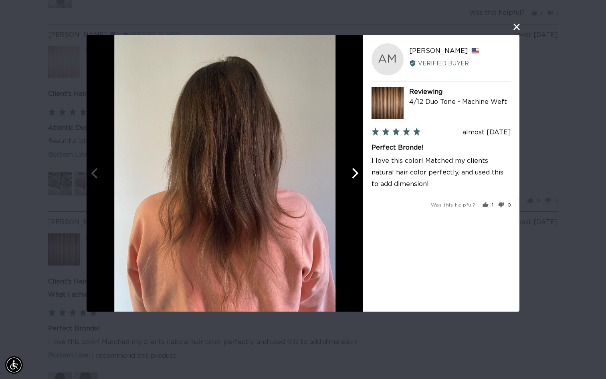
click at [354, 175] on icon "Next" at bounding box center [354, 173] width 10 height 10
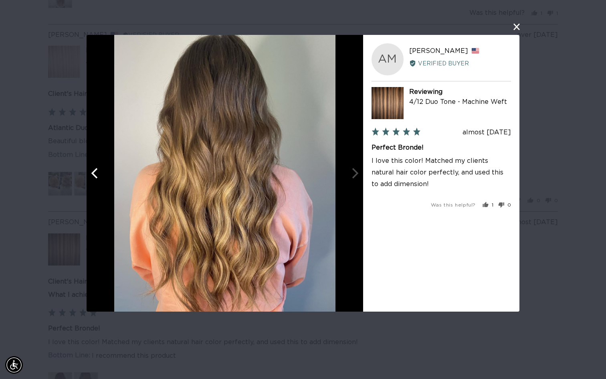
click at [517, 26] on button "close this modal window" at bounding box center [517, 27] width 10 height 10
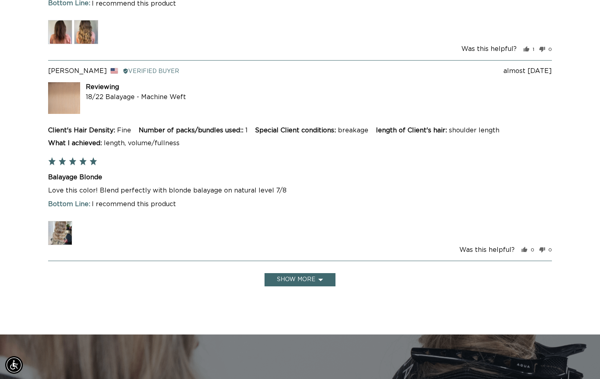
click at [314, 273] on button "Show more" at bounding box center [300, 279] width 71 height 13
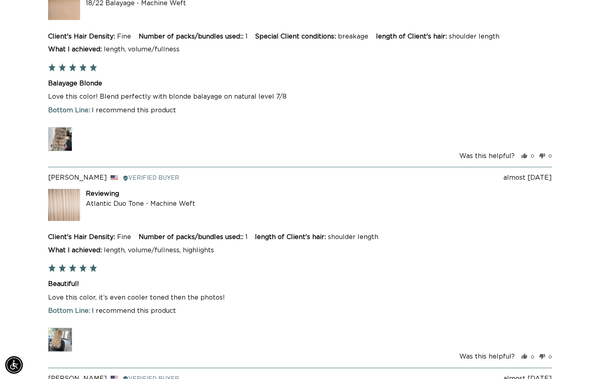
scroll to position [0, 543]
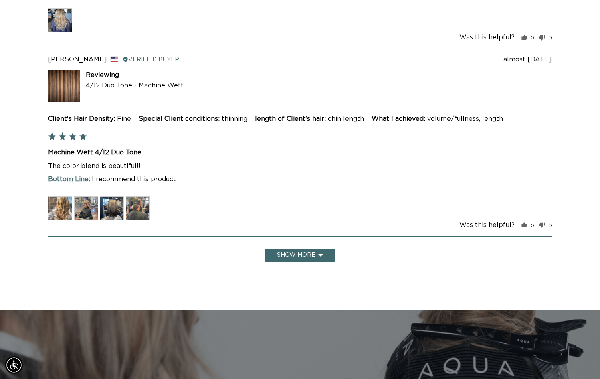
click at [321, 249] on button "Show more" at bounding box center [300, 255] width 71 height 13
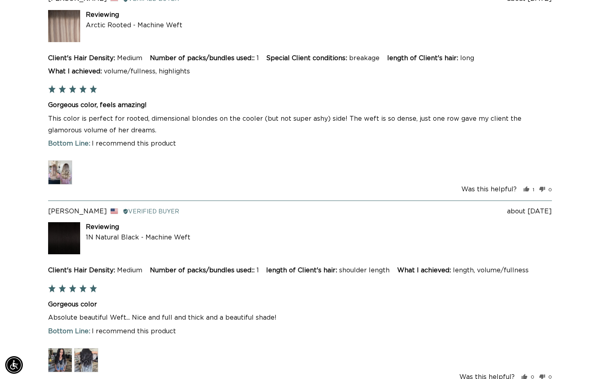
click at [61, 348] on img at bounding box center [60, 360] width 24 height 24
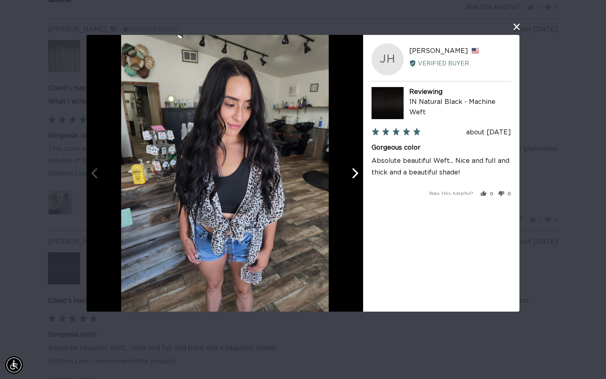
click at [356, 174] on icon "Next" at bounding box center [354, 173] width 10 height 10
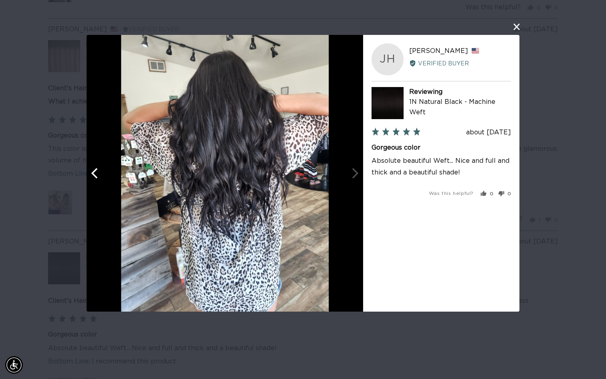
click at [515, 27] on button "close this modal window" at bounding box center [517, 27] width 10 height 10
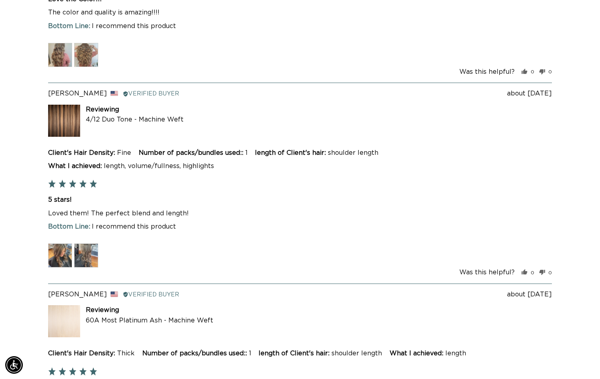
click at [56, 243] on img at bounding box center [60, 255] width 24 height 24
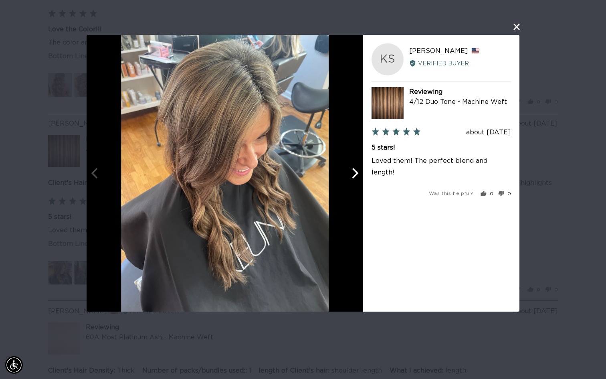
click at [356, 175] on icon "Next" at bounding box center [355, 173] width 6 height 10
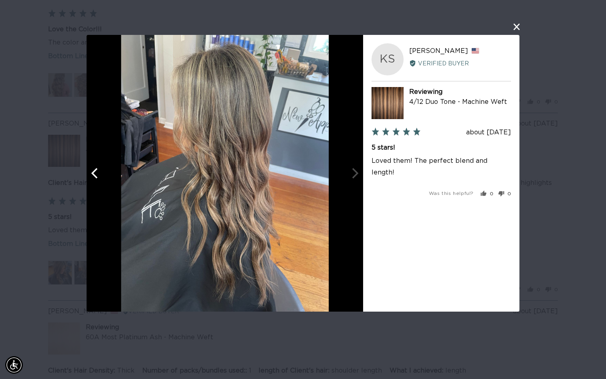
click at [518, 26] on button "close this modal window" at bounding box center [517, 27] width 10 height 10
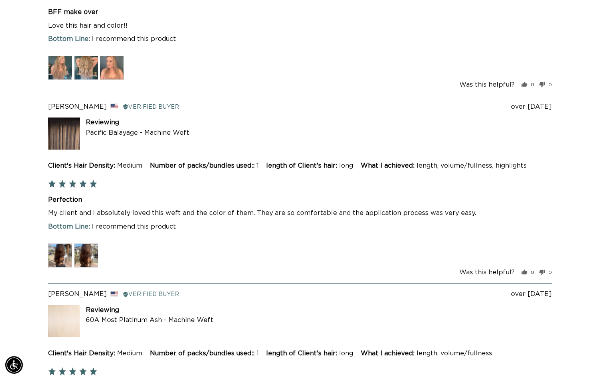
click at [65, 243] on img at bounding box center [60, 255] width 24 height 24
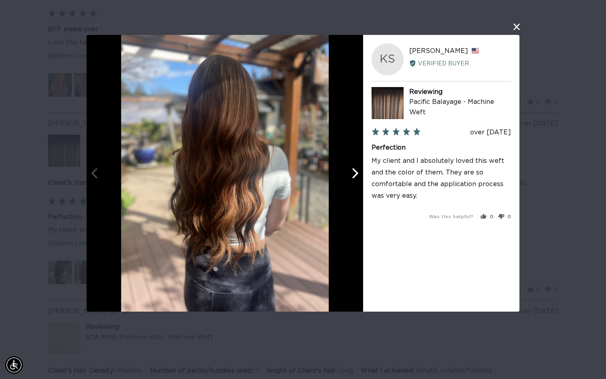
click at [356, 174] on icon "Next" at bounding box center [355, 173] width 6 height 10
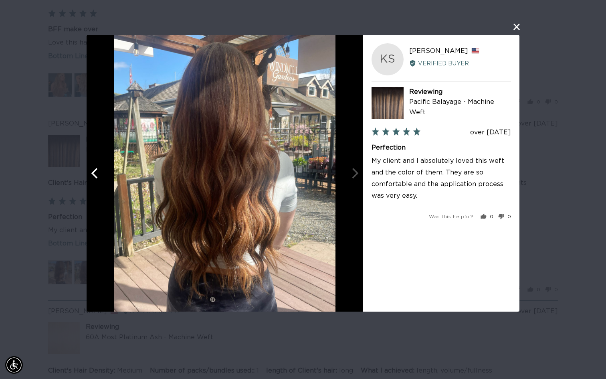
click at [516, 28] on button "close this modal window" at bounding box center [517, 27] width 10 height 10
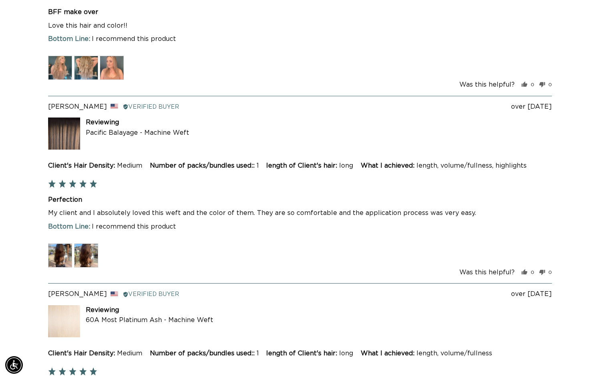
scroll to position [10257, 0]
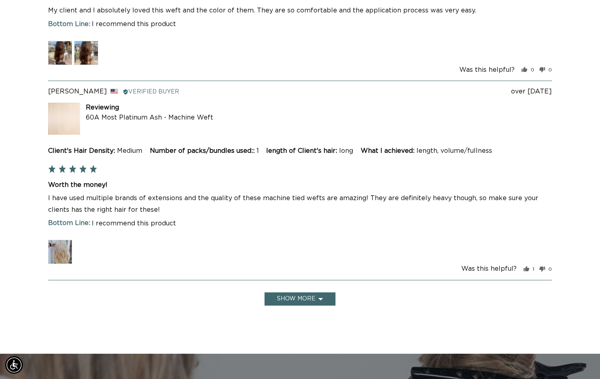
click at [305, 292] on button "Show more" at bounding box center [300, 298] width 71 height 13
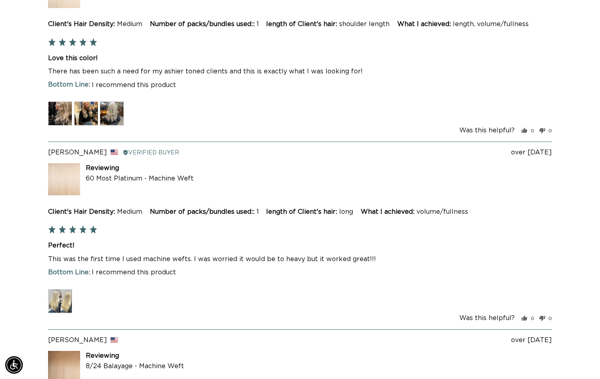
click at [53, 289] on img at bounding box center [60, 301] width 24 height 24
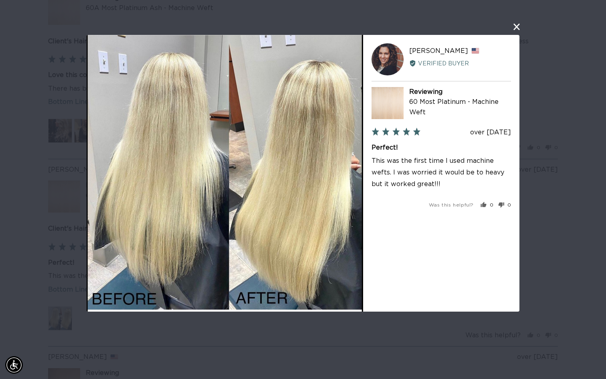
click at [516, 28] on button "close this modal window" at bounding box center [517, 27] width 10 height 10
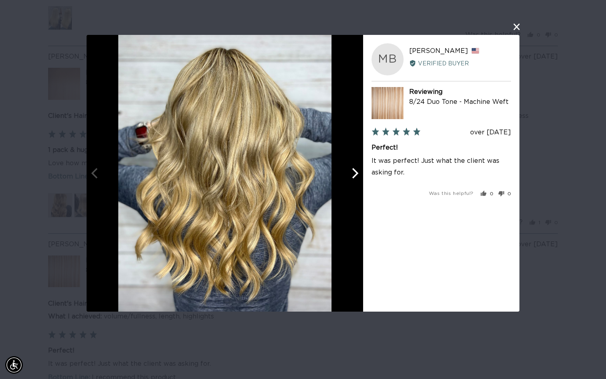
click at [356, 178] on icon "Next" at bounding box center [354, 173] width 10 height 10
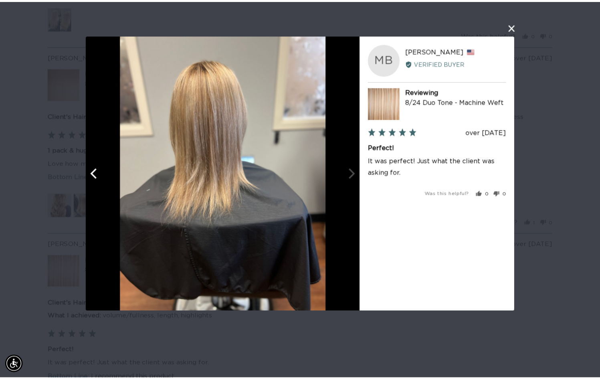
scroll to position [0, 549]
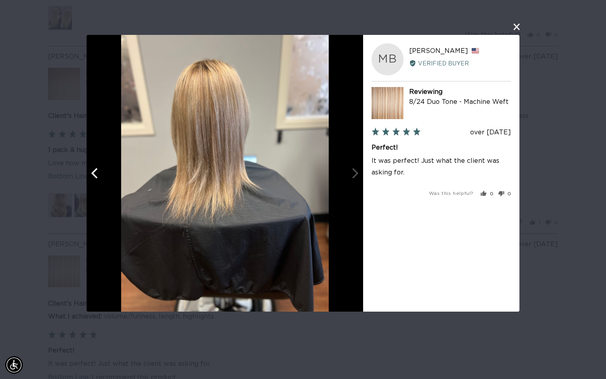
click at [517, 27] on button "close this modal window" at bounding box center [517, 27] width 10 height 10
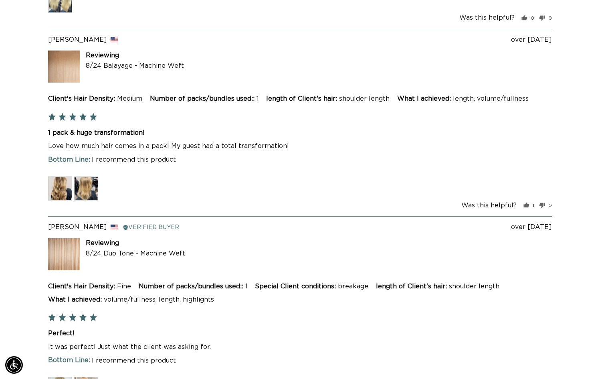
scroll to position [0, 543]
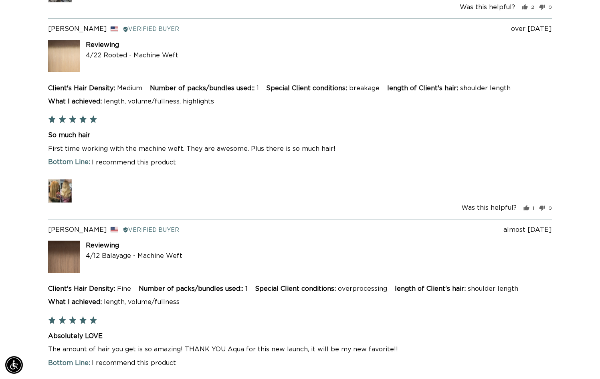
scroll to position [0, 0]
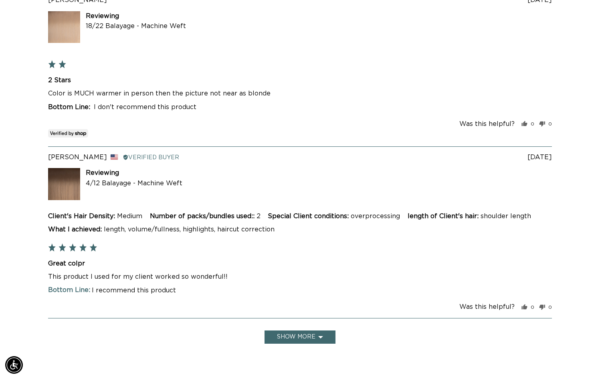
scroll to position [13088, 0]
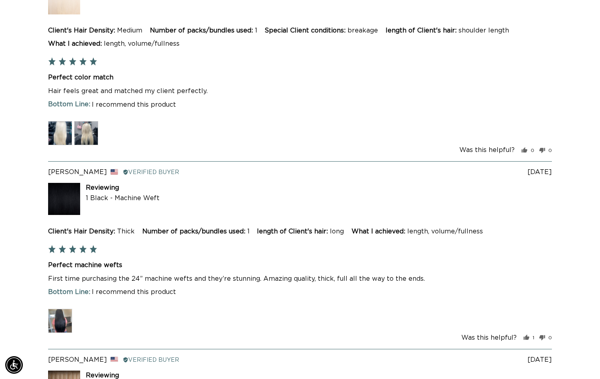
click at [60, 309] on img at bounding box center [60, 321] width 24 height 24
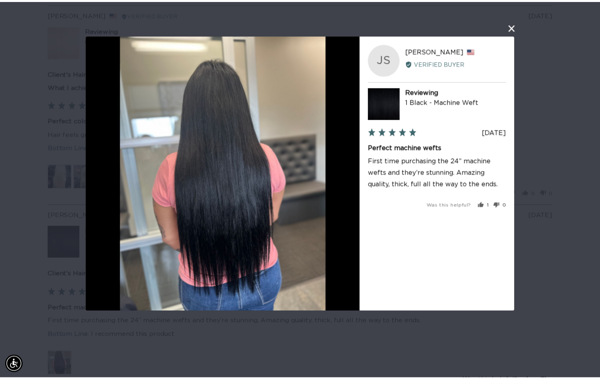
scroll to position [0, 549]
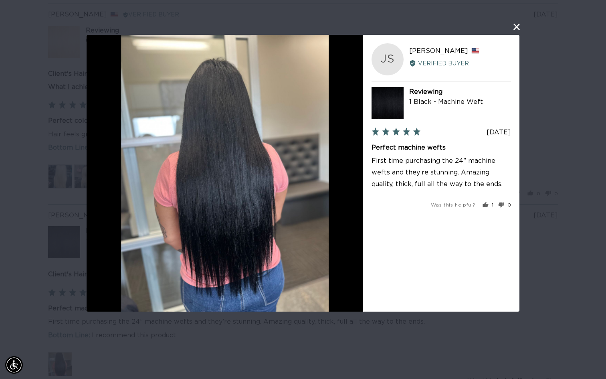
click at [516, 28] on button "close this modal window" at bounding box center [517, 27] width 10 height 10
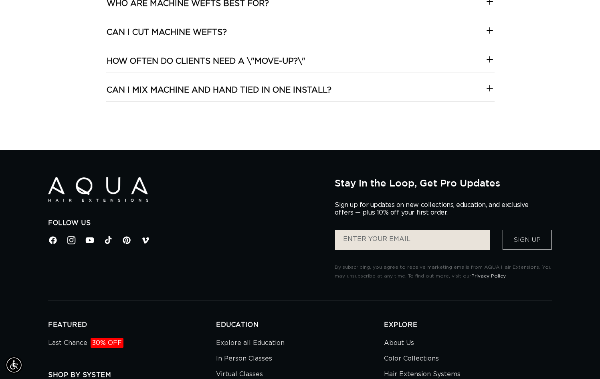
scroll to position [0, 543]
click at [53, 235] on icon at bounding box center [53, 240] width 10 height 10
